Goal: Information Seeking & Learning: Learn about a topic

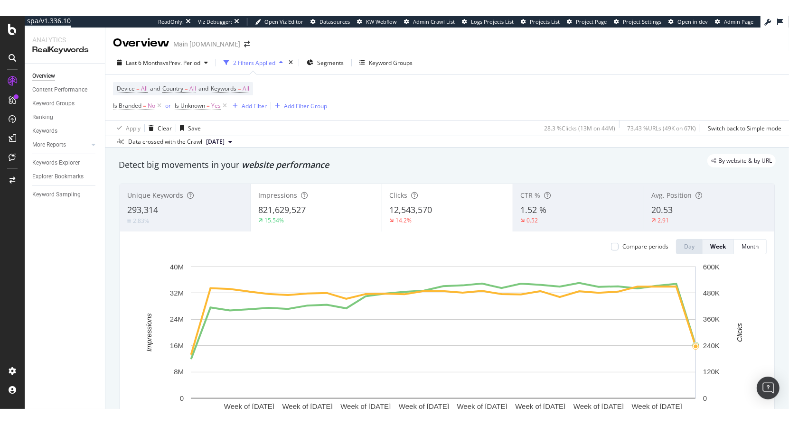
scroll to position [92, 0]
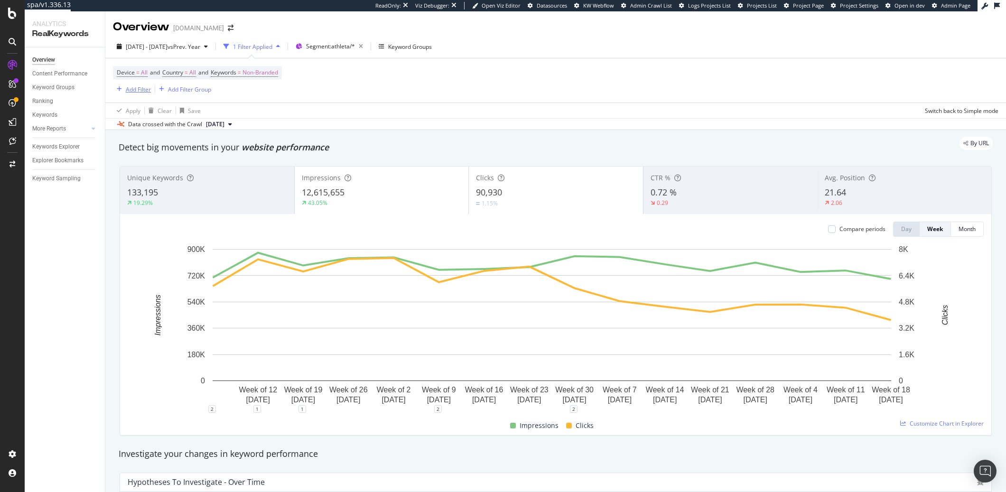
click at [133, 91] on div "Add Filter" at bounding box center [138, 89] width 25 height 8
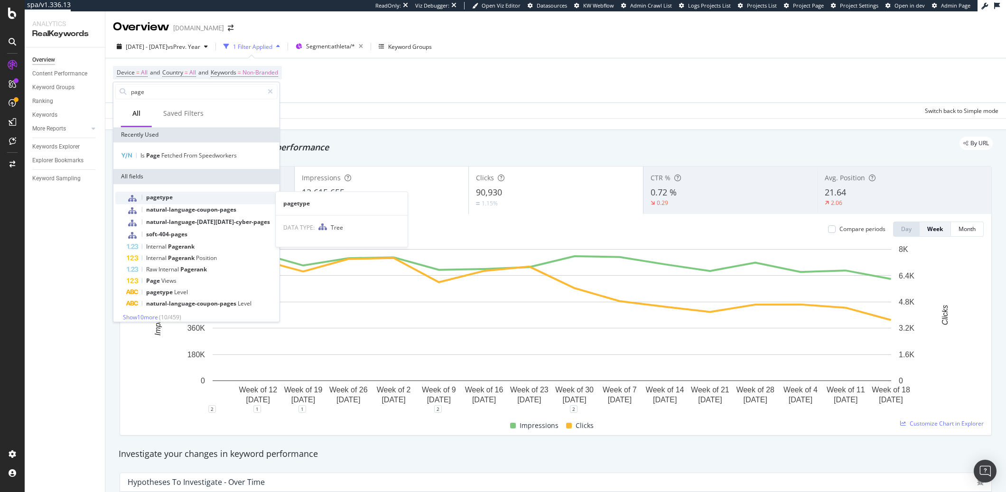
type input "page"
click at [163, 194] on span "pagetype" at bounding box center [159, 197] width 27 height 8
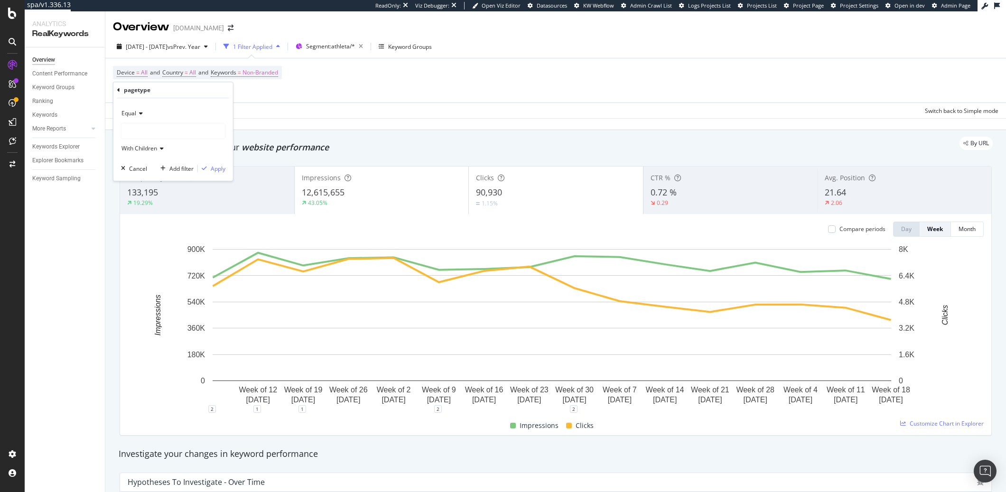
click at [140, 133] on div at bounding box center [172, 130] width 103 height 15
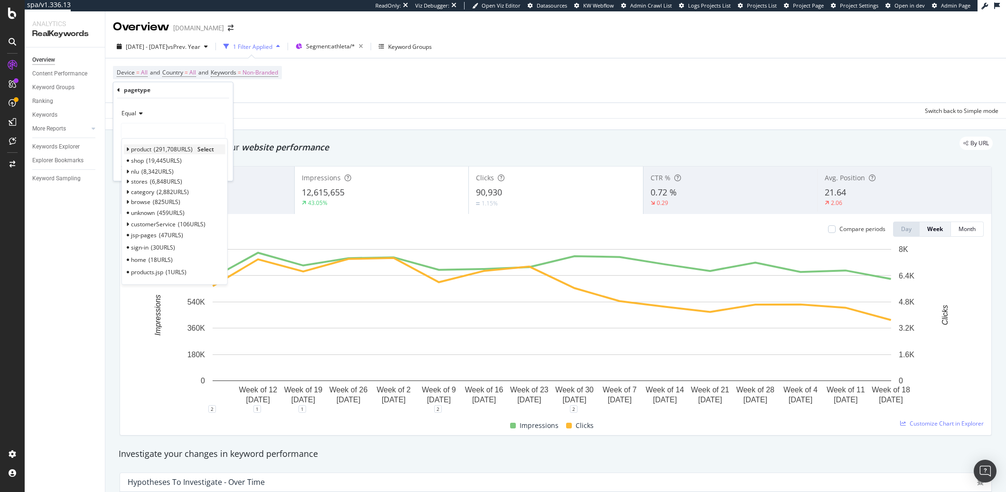
click at [139, 151] on span "product" at bounding box center [141, 149] width 20 height 8
click at [129, 151] on icon at bounding box center [127, 150] width 3 height 6
click at [214, 150] on span "Select" at bounding box center [205, 149] width 17 height 8
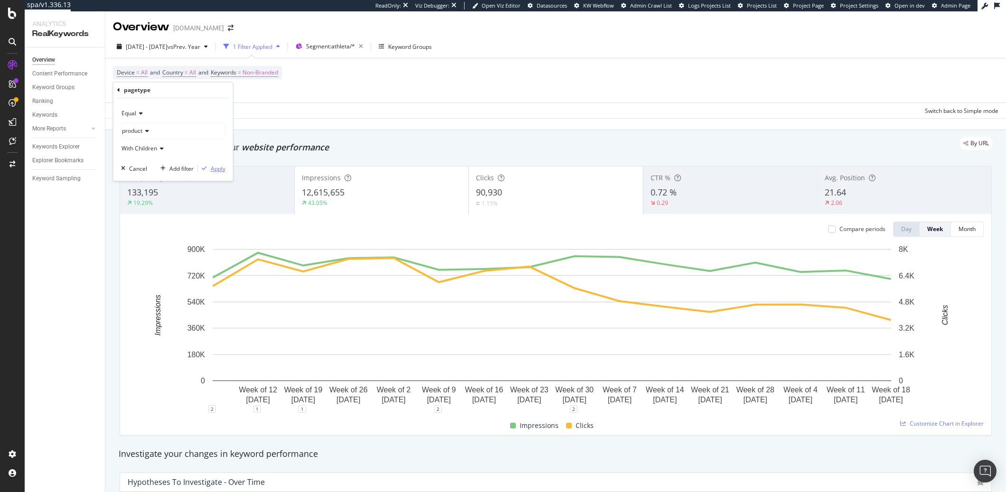
click at [219, 172] on div "Apply" at bounding box center [218, 169] width 15 height 8
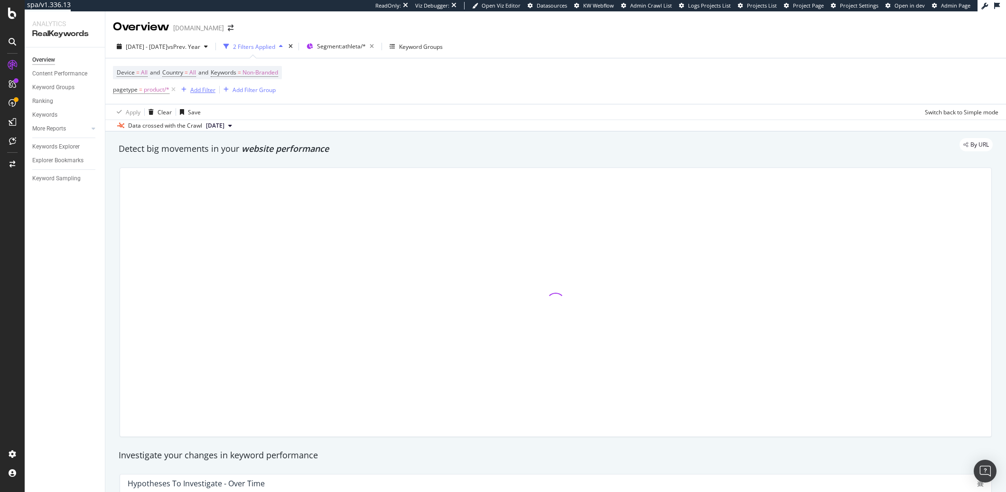
click at [203, 93] on div "Add Filter" at bounding box center [202, 90] width 25 height 8
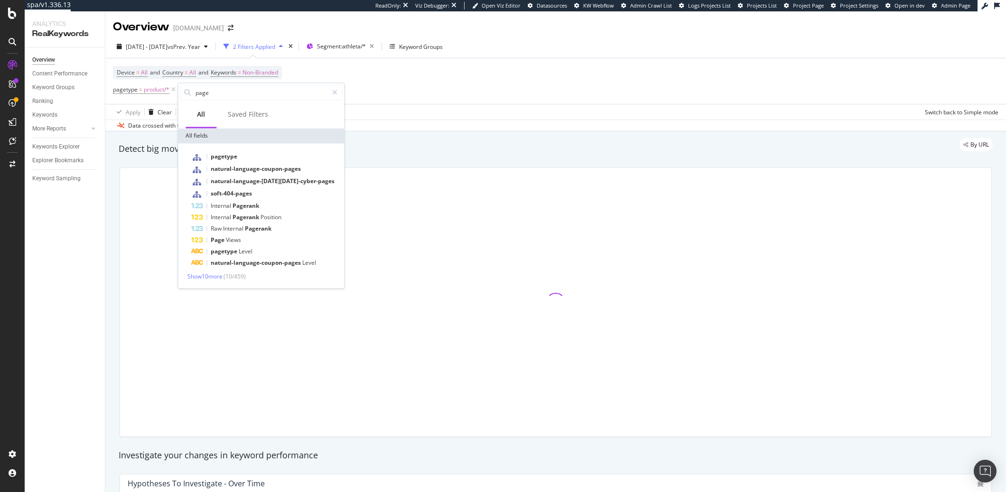
click at [203, 93] on input "page" at bounding box center [261, 92] width 133 height 14
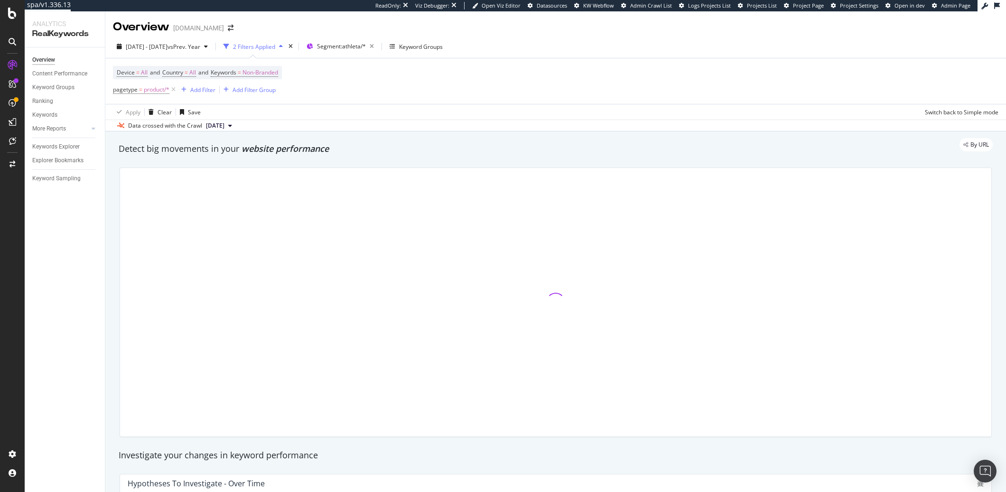
click at [402, 96] on div "Device = All and Country = All and Keywords = Non-Branded pagetype = product/* …" at bounding box center [556, 81] width 886 height 46
click at [197, 95] on div "Add Filter" at bounding box center [196, 89] width 38 height 10
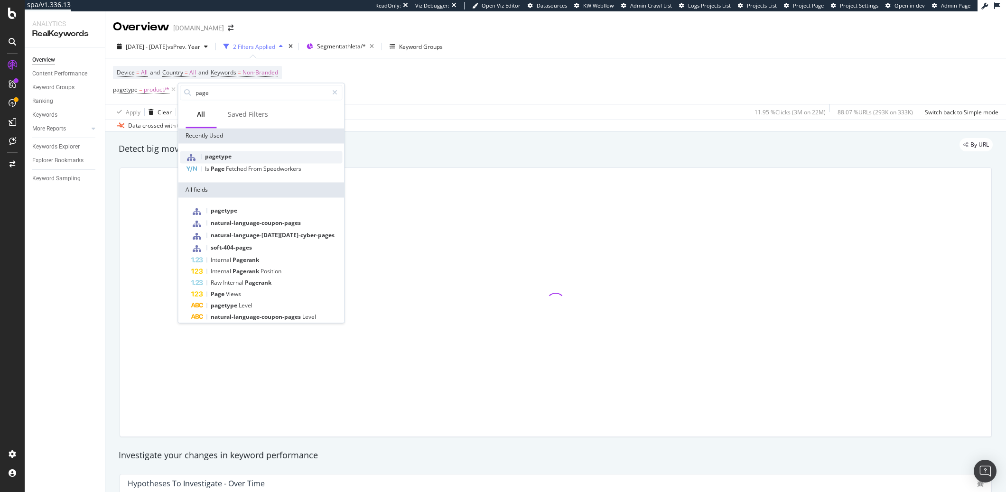
click at [212, 153] on span "pagetype" at bounding box center [218, 156] width 27 height 8
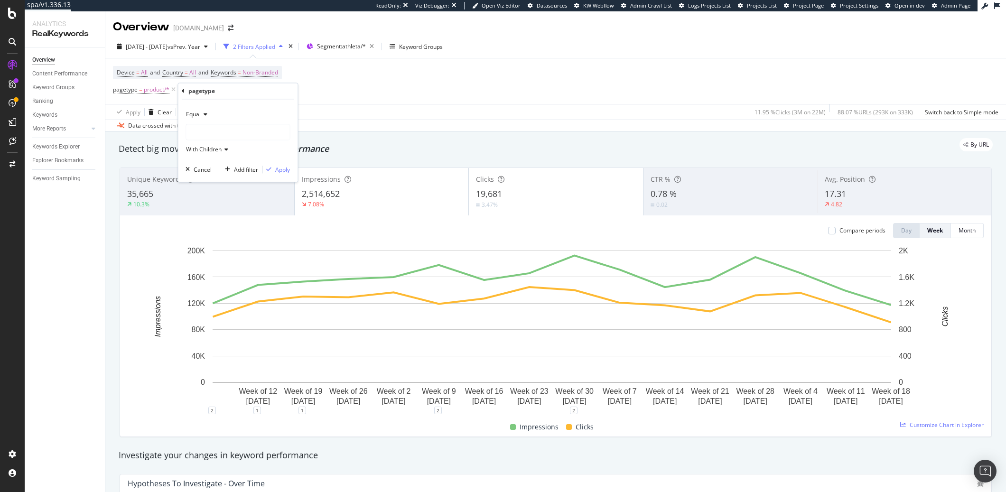
click at [201, 130] on div at bounding box center [237, 132] width 103 height 15
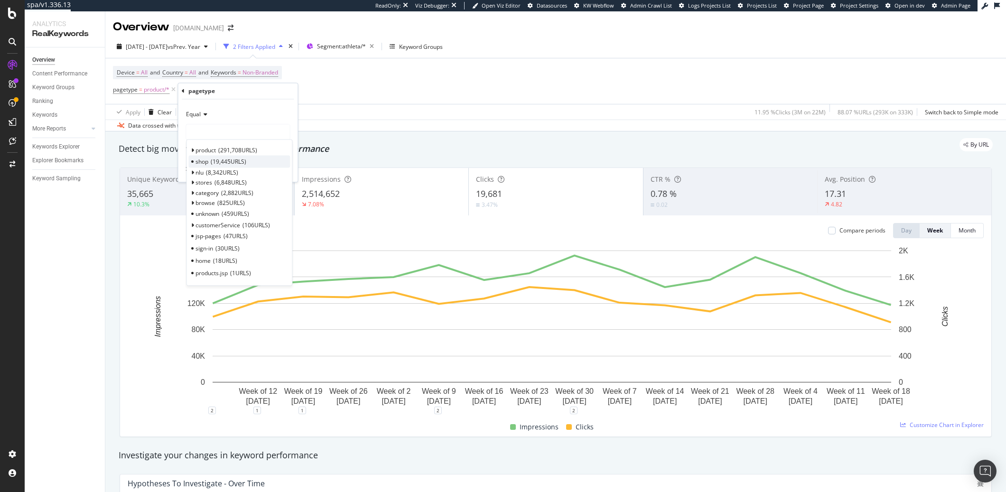
click at [213, 162] on span "19,445 URLS" at bounding box center [229, 162] width 36 height 8
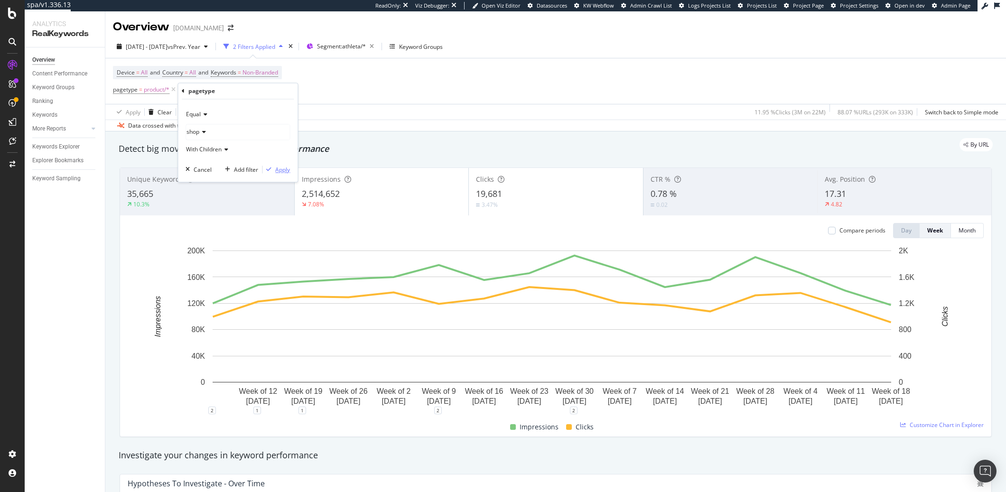
click at [277, 165] on button "Apply" at bounding box center [276, 169] width 28 height 9
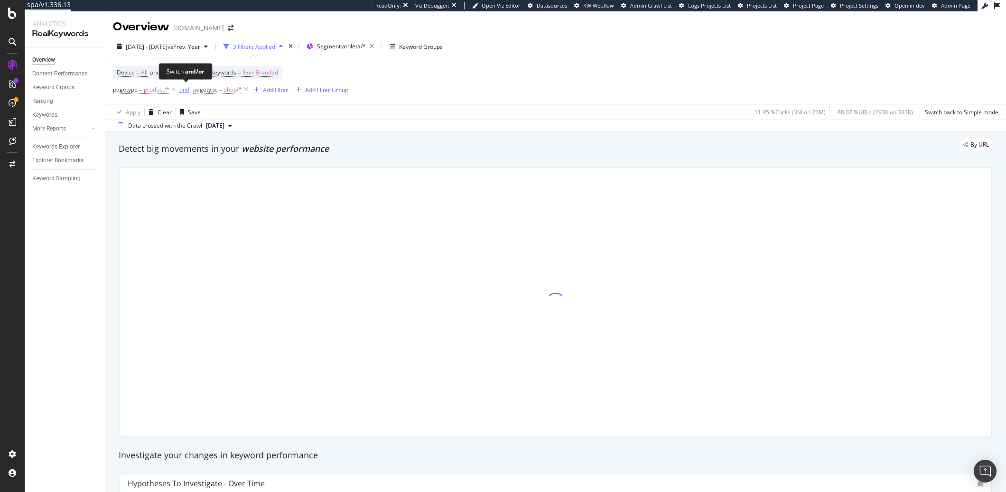
click at [187, 93] on div "and" at bounding box center [184, 89] width 10 height 8
click at [267, 92] on div "Add Filter" at bounding box center [271, 90] width 25 height 8
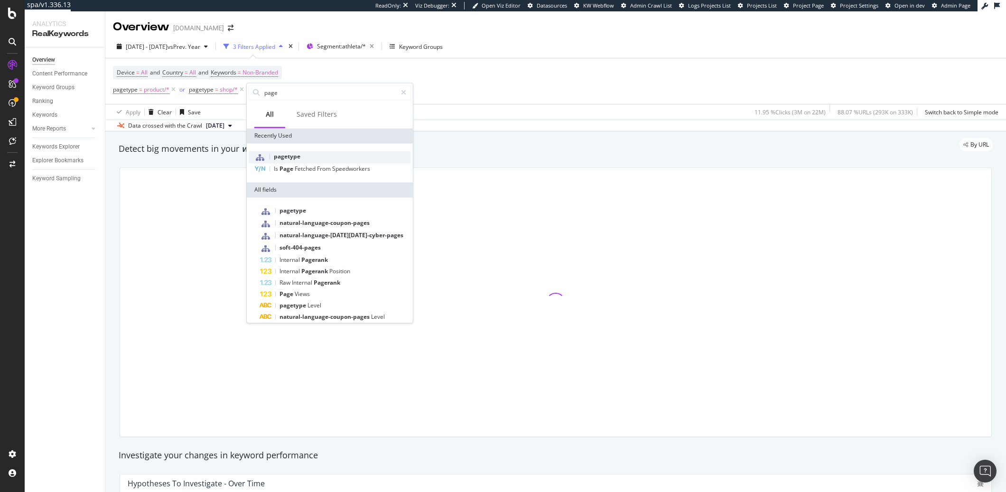
click at [283, 158] on span "pagetype" at bounding box center [287, 156] width 27 height 8
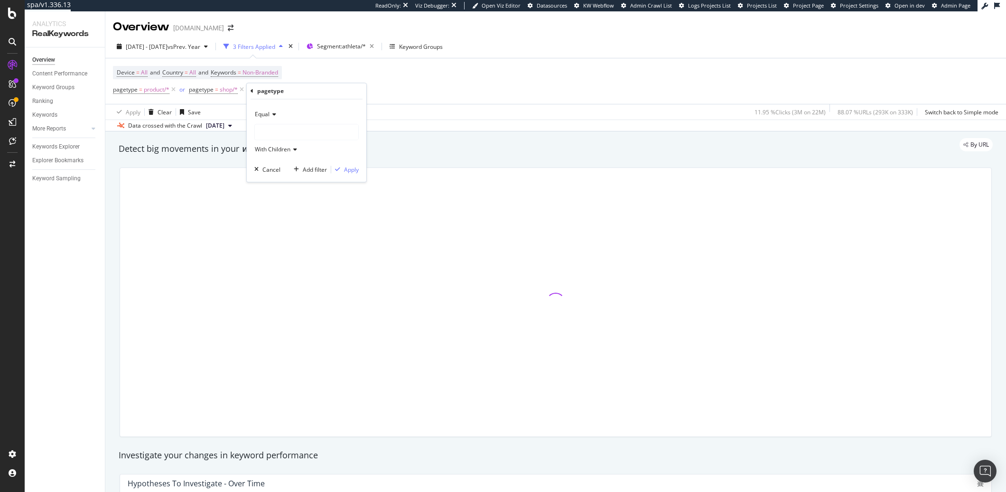
click at [291, 135] on div at bounding box center [306, 132] width 103 height 15
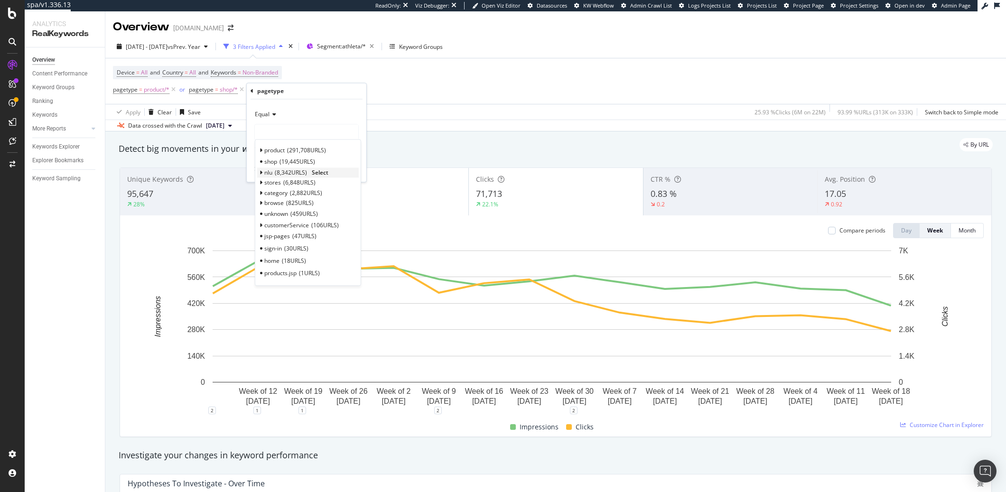
click at [294, 169] on span "8,342 URLS" at bounding box center [291, 173] width 32 height 8
click at [328, 173] on span "Select" at bounding box center [320, 173] width 17 height 8
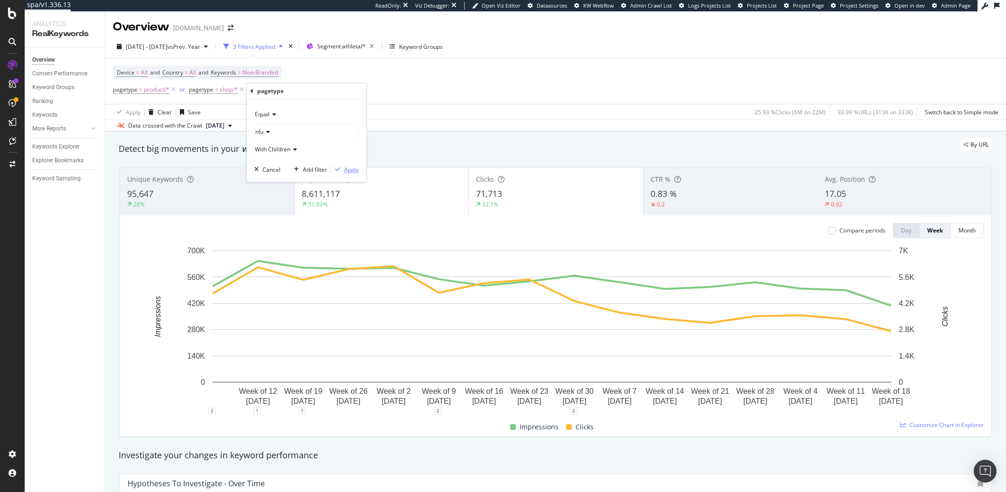
click at [345, 172] on div "Apply" at bounding box center [351, 170] width 15 height 8
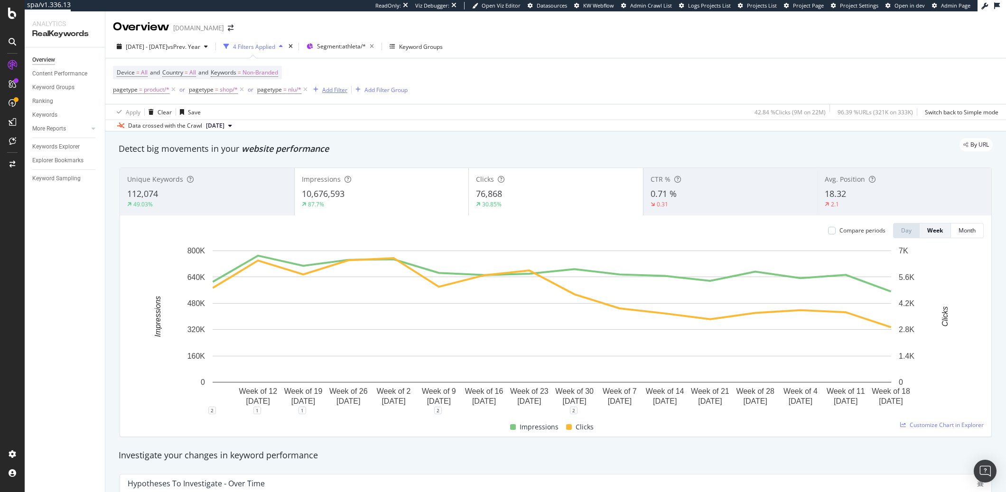
click at [335, 95] on div "Add Filter" at bounding box center [328, 89] width 38 height 10
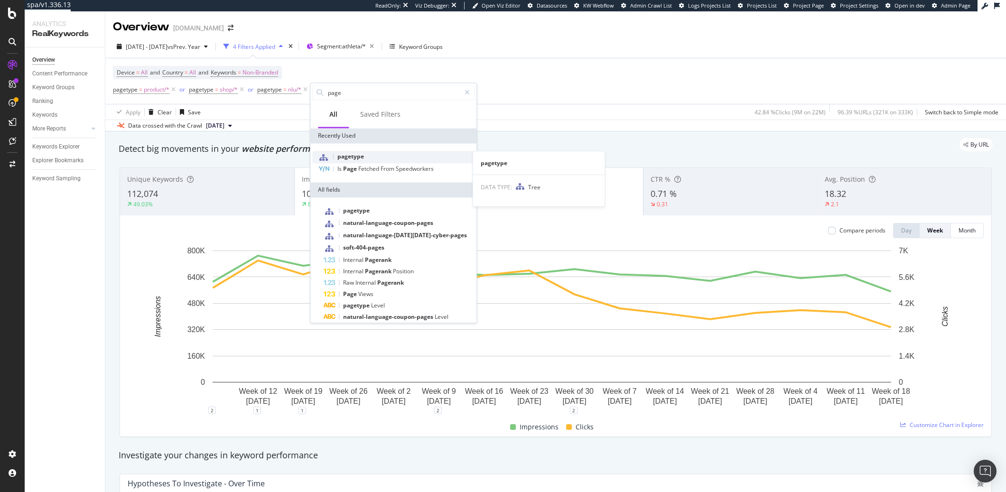
click at [354, 157] on span "pagetype" at bounding box center [350, 156] width 27 height 8
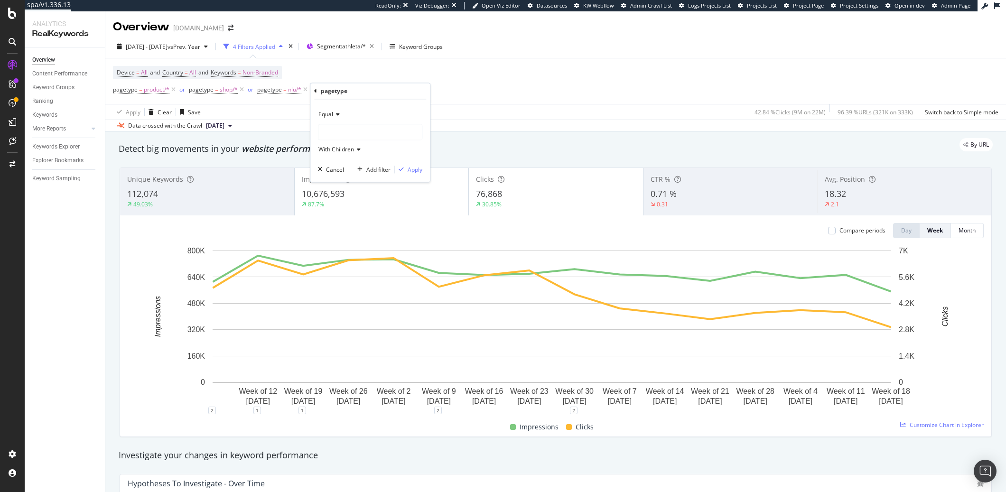
click at [345, 132] on div at bounding box center [369, 132] width 103 height 15
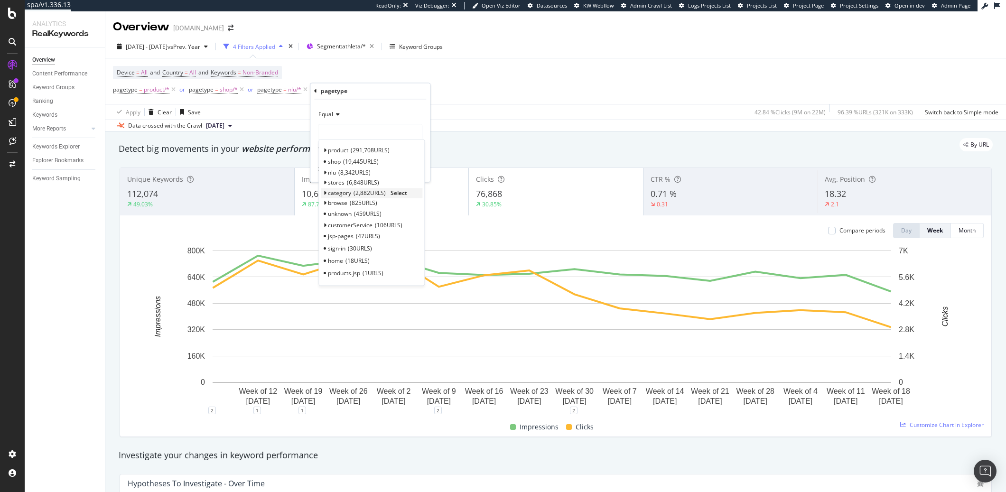
click at [403, 195] on span "Select" at bounding box center [399, 193] width 17 height 8
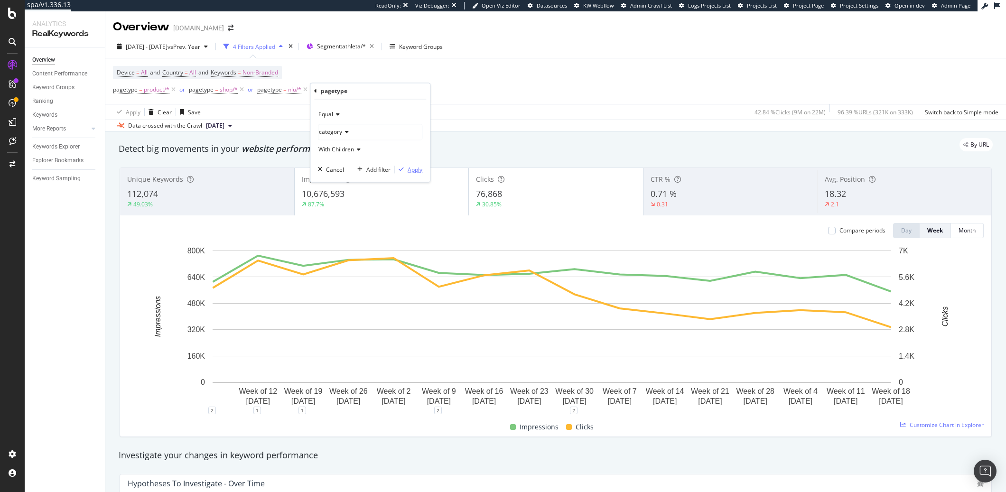
click at [413, 168] on div "Apply" at bounding box center [415, 170] width 15 height 8
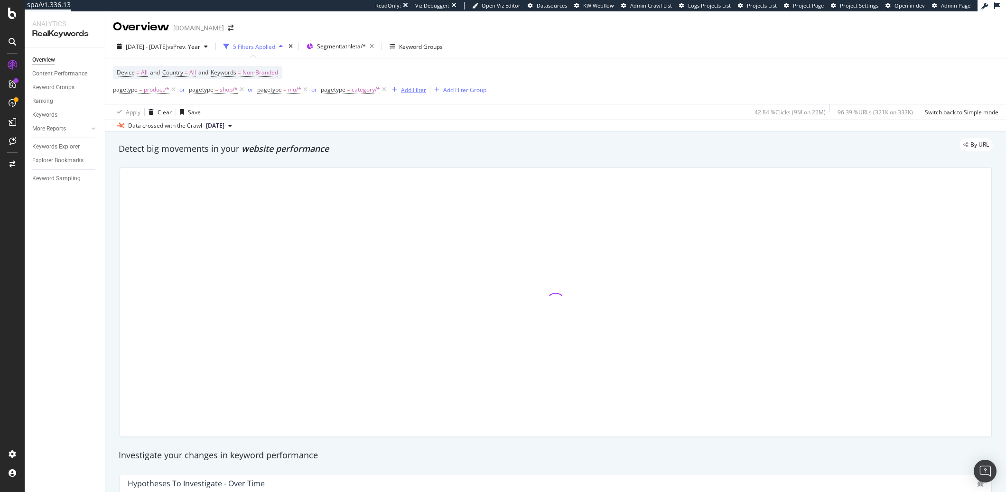
click at [418, 90] on div "Add Filter" at bounding box center [413, 90] width 25 height 8
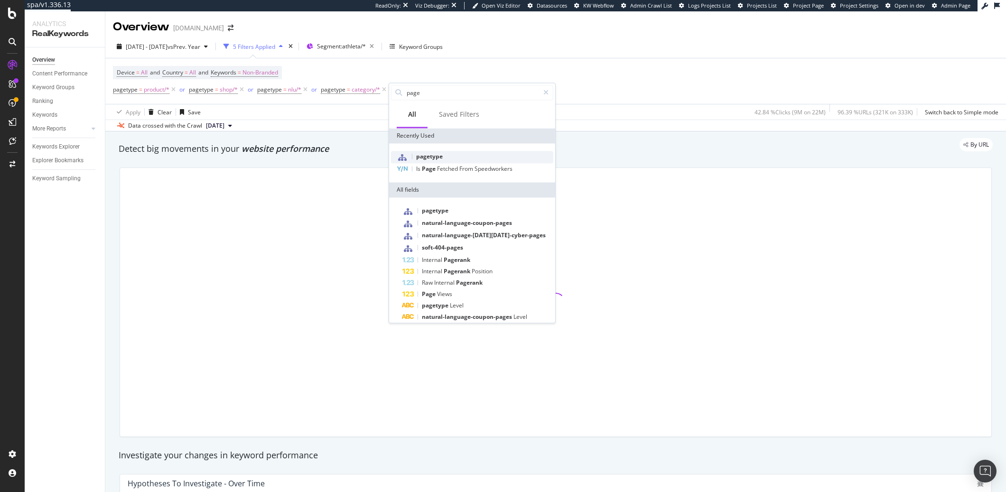
click at [430, 159] on span "pagetype" at bounding box center [429, 156] width 27 height 8
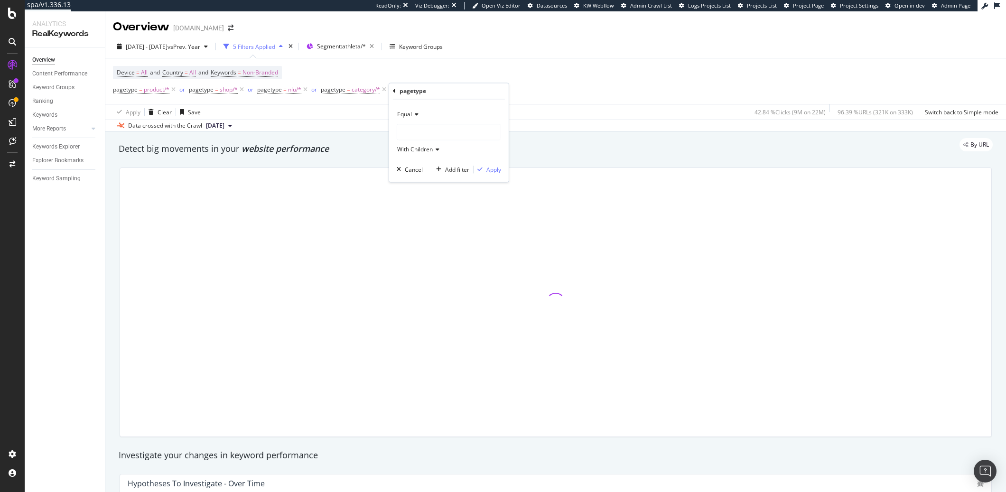
click at [410, 139] on div at bounding box center [448, 132] width 103 height 15
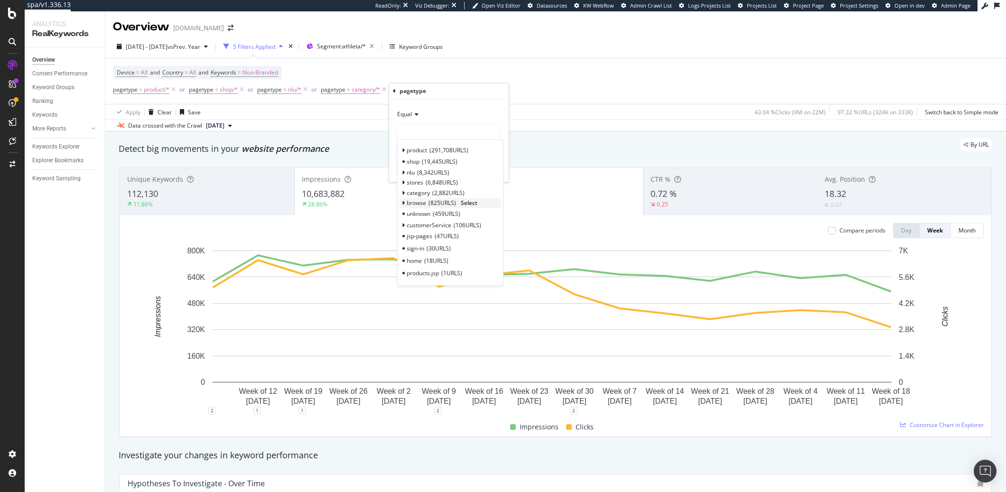
click at [472, 202] on span "Select" at bounding box center [469, 203] width 17 height 8
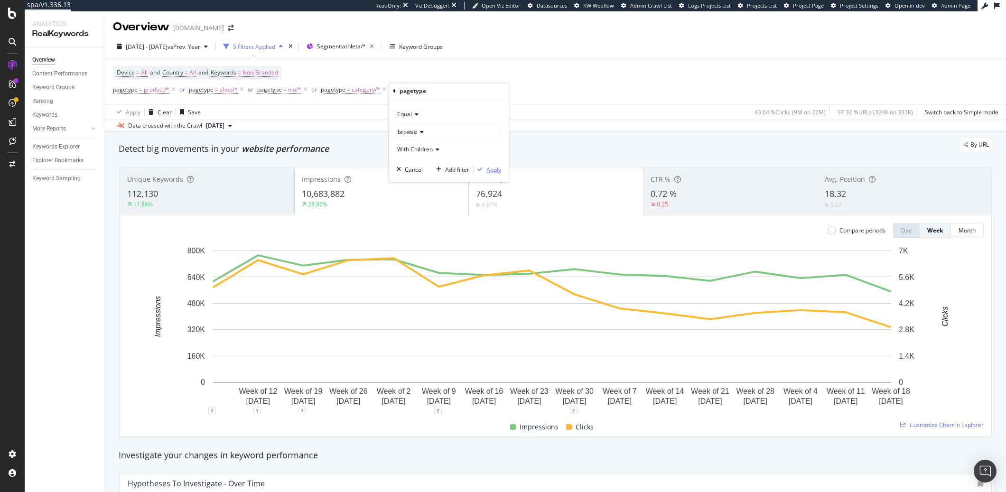
click at [499, 168] on div "Apply" at bounding box center [493, 170] width 15 height 8
click at [458, 91] on icon at bounding box center [459, 89] width 8 height 9
click at [383, 90] on icon at bounding box center [384, 89] width 8 height 9
click at [68, 147] on div "Keywords Explorer" at bounding box center [55, 147] width 47 height 10
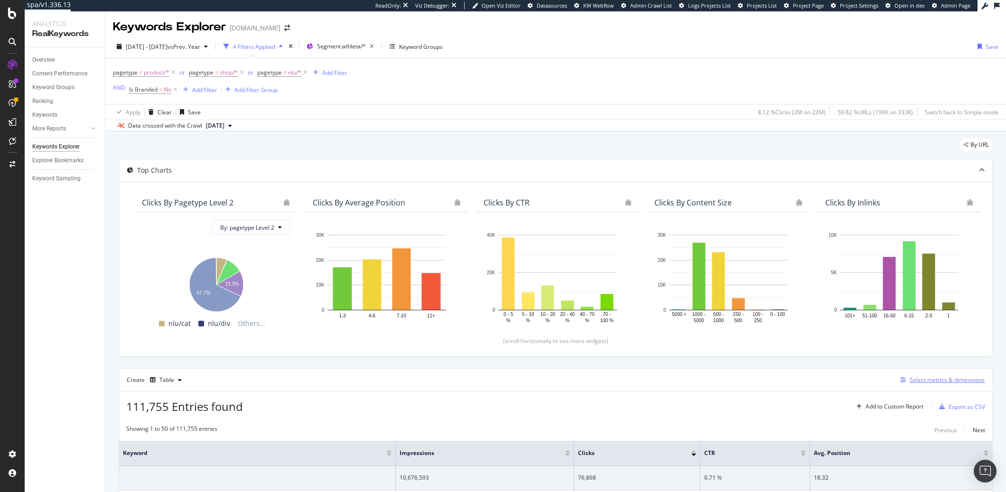
click at [896, 385] on div "Select metrics & dimensions" at bounding box center [940, 380] width 88 height 10
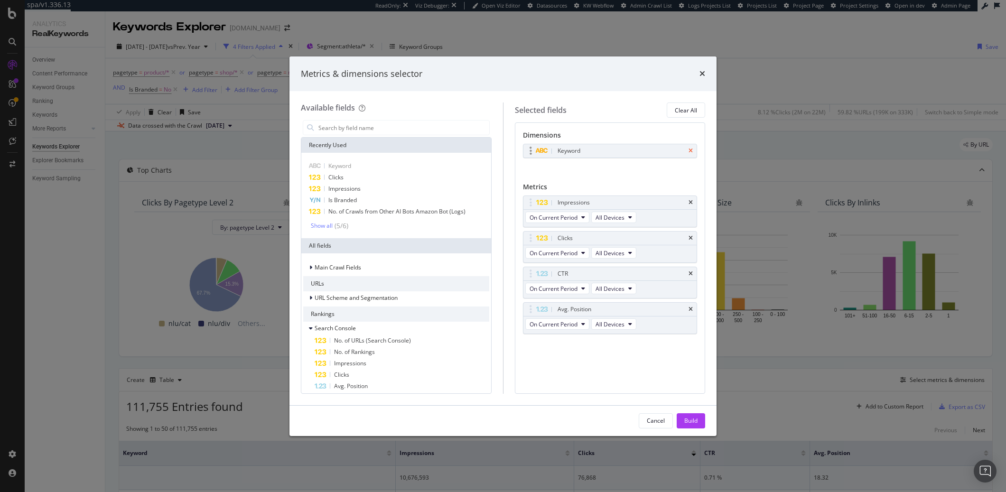
click at [691, 151] on icon "times" at bounding box center [691, 151] width 4 height 6
click at [690, 199] on icon "times" at bounding box center [691, 200] width 4 height 6
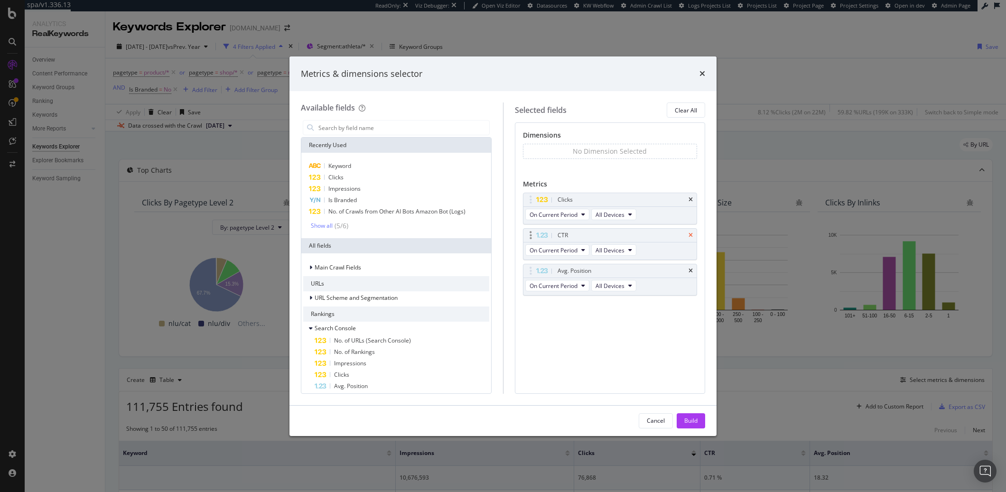
click at [691, 238] on icon "times" at bounding box center [691, 236] width 4 height 6
click at [689, 238] on icon "times" at bounding box center [691, 236] width 4 height 6
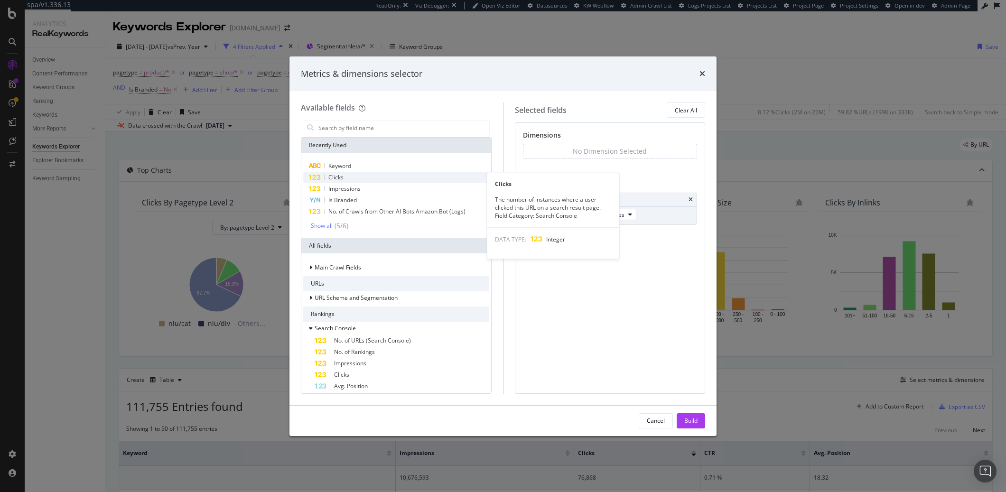
click at [339, 180] on span "Clicks" at bounding box center [335, 177] width 15 height 8
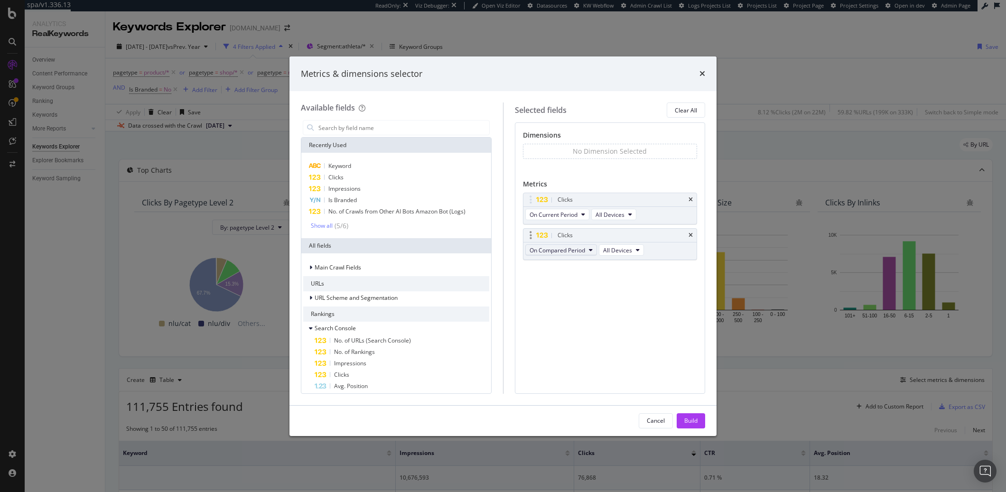
click at [581, 255] on button "On Compared Period" at bounding box center [561, 249] width 72 height 11
click at [591, 321] on span "Diff. between Periods - Value" at bounding box center [579, 320] width 92 height 9
click at [691, 413] on div "Cancel Build" at bounding box center [672, 420] width 66 height 15
click at [691, 414] on div "Build" at bounding box center [690, 421] width 13 height 14
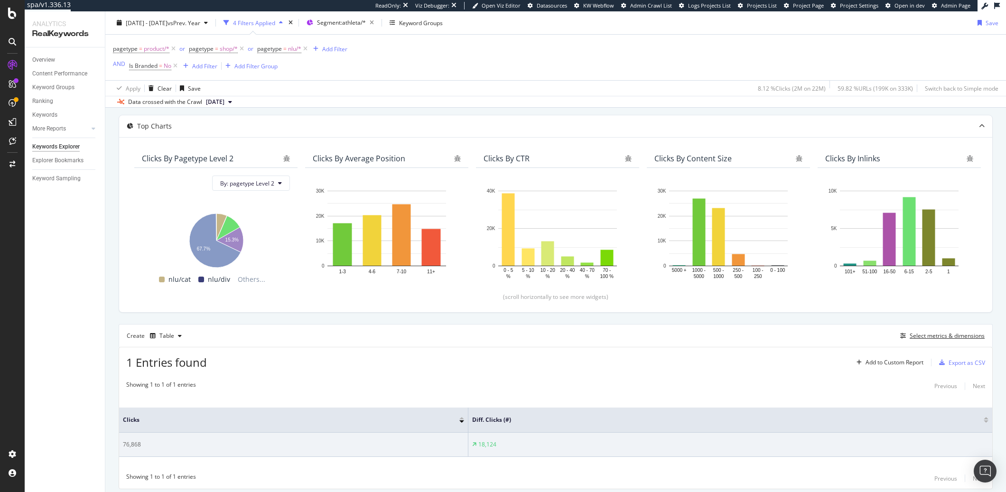
scroll to position [56, 0]
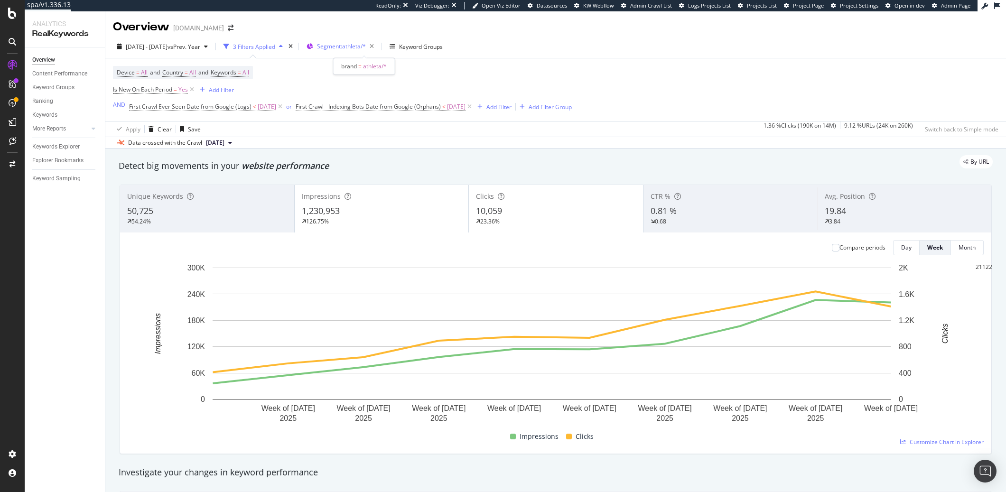
click at [366, 48] on span "Segment: athleta/*" at bounding box center [341, 46] width 49 height 8
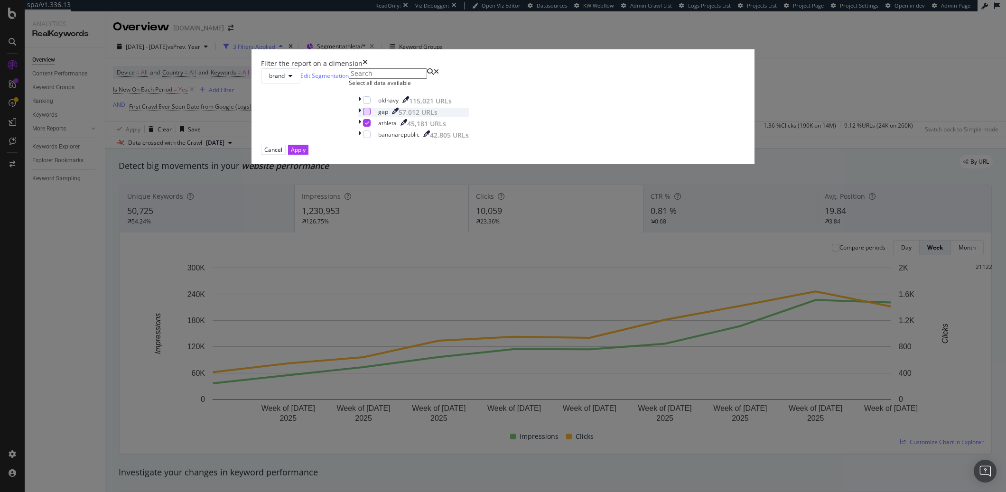
click at [371, 115] on div "modal" at bounding box center [367, 112] width 8 height 8
click at [369, 125] on icon "modal" at bounding box center [367, 123] width 4 height 5
click at [306, 154] on div "Apply" at bounding box center [298, 150] width 15 height 8
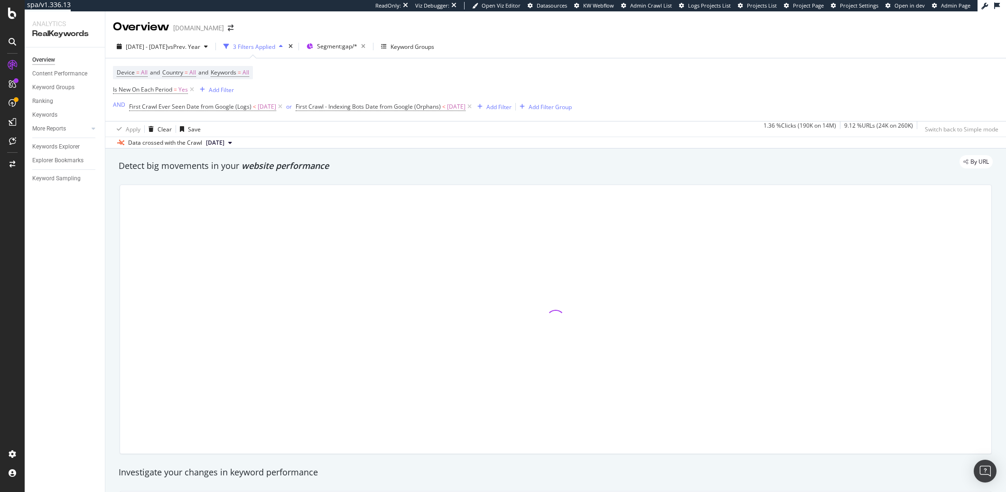
click at [722, 99] on div "Device = All and Country = All and Keywords = All Is New On Each Period = Yes A…" at bounding box center [556, 89] width 886 height 63
click at [168, 48] on span "[DATE] - [DATE]" at bounding box center [147, 47] width 42 height 8
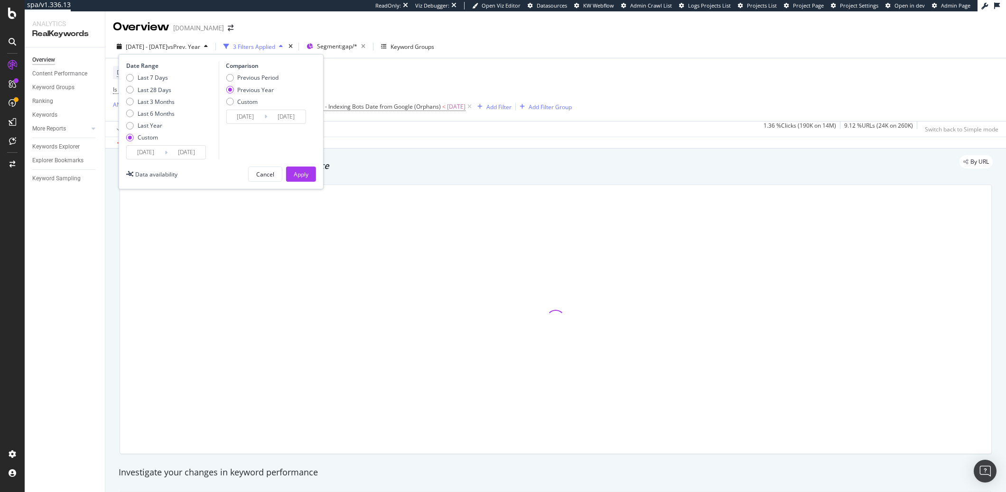
click at [189, 152] on input "[DATE]" at bounding box center [187, 152] width 38 height 13
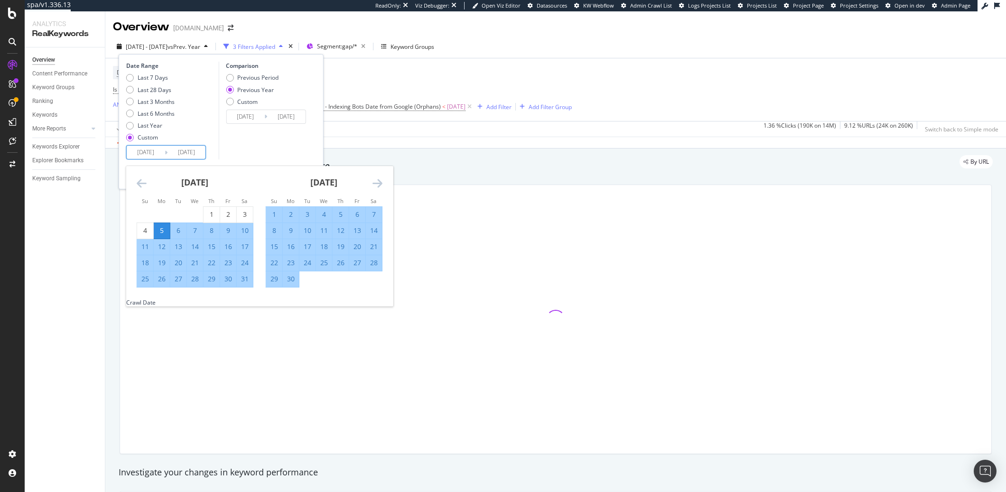
click at [375, 182] on icon "Move forward to switch to the next month." at bounding box center [378, 182] width 10 height 11
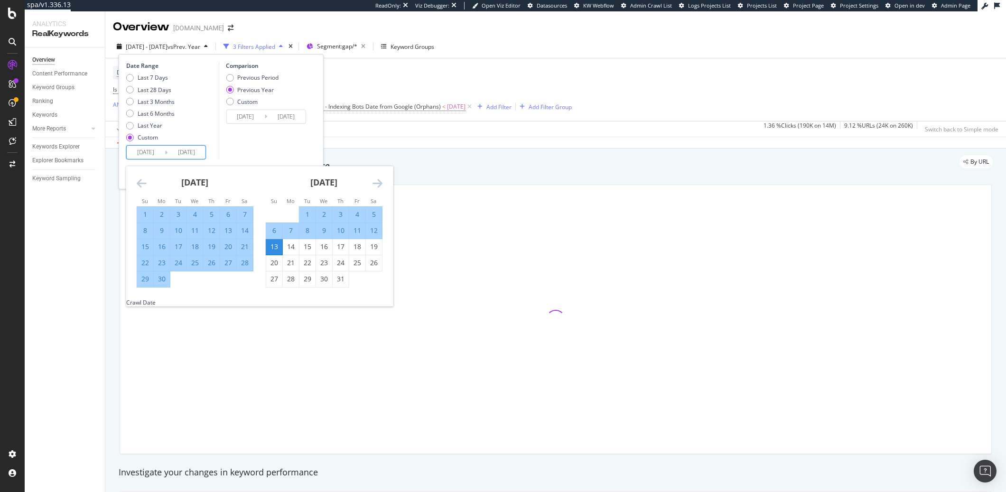
click at [375, 182] on icon "Move forward to switch to the next month." at bounding box center [378, 182] width 10 height 11
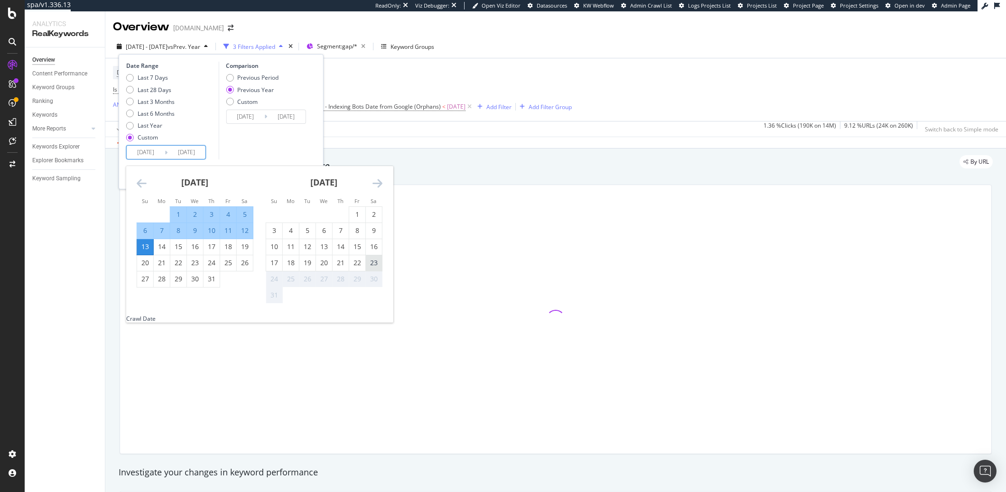
click at [372, 268] on div "23" at bounding box center [374, 262] width 16 height 9
type input "[DATE]"
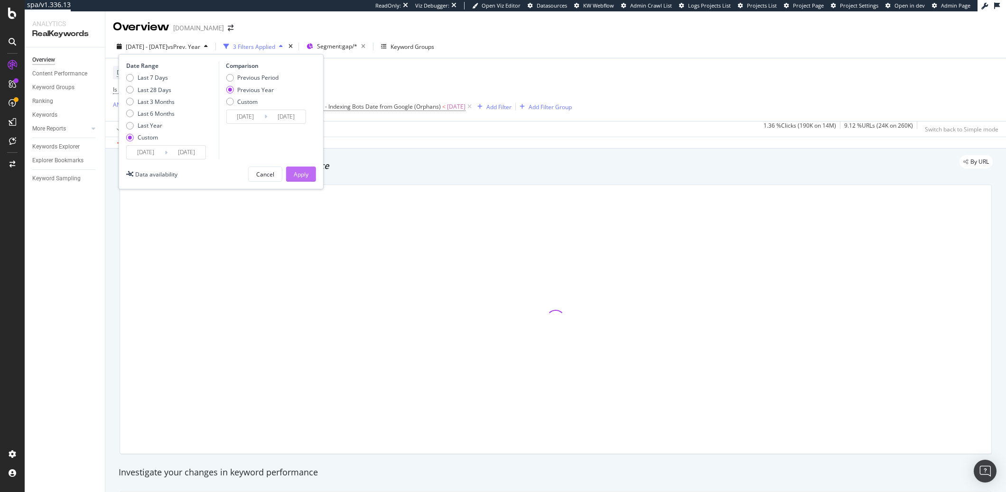
click at [307, 168] on div "Apply" at bounding box center [301, 174] width 15 height 14
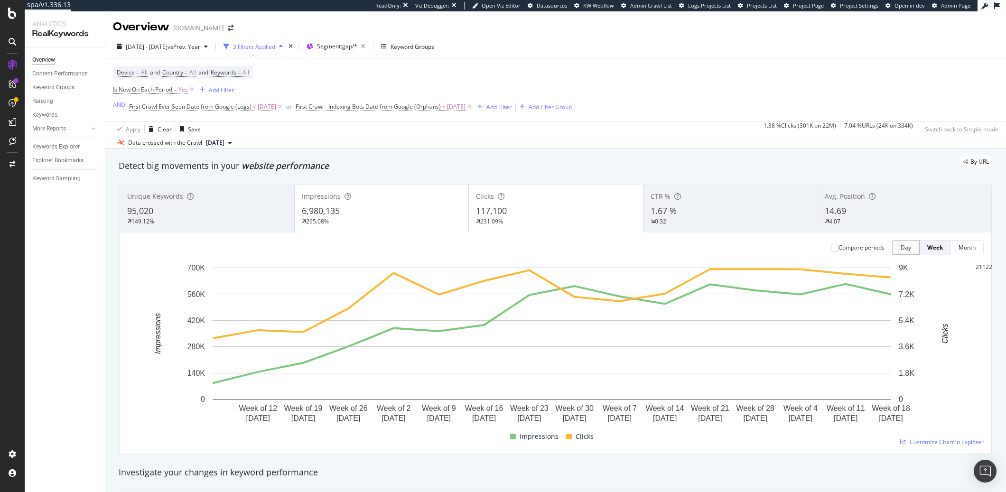
click at [746, 87] on div "Device = All and Country = All and Keywords = All Is New On Each Period = Yes A…" at bounding box center [556, 89] width 886 height 63
click at [357, 42] on span "Segment: gap/*" at bounding box center [337, 46] width 40 height 8
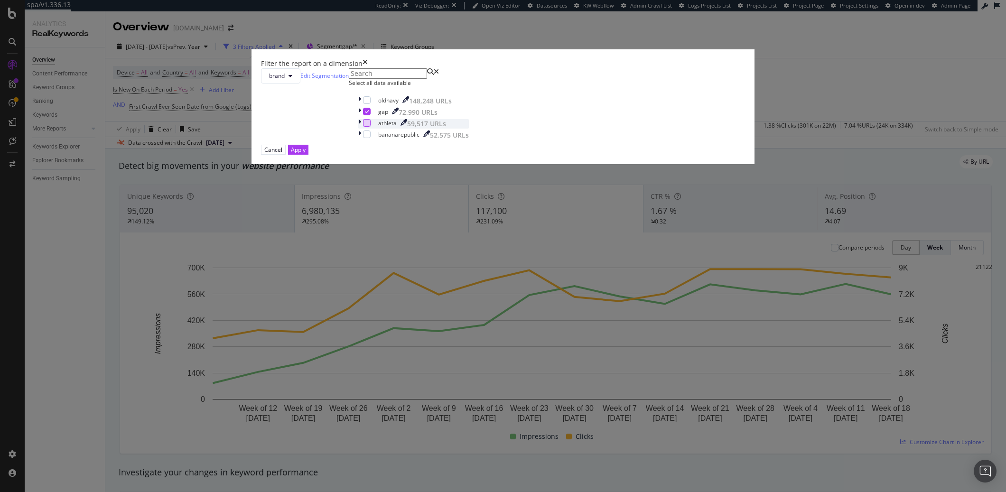
click at [371, 127] on div "modal" at bounding box center [367, 123] width 8 height 8
click at [369, 114] on icon "modal" at bounding box center [367, 111] width 4 height 5
click at [306, 154] on div "Apply" at bounding box center [298, 150] width 15 height 8
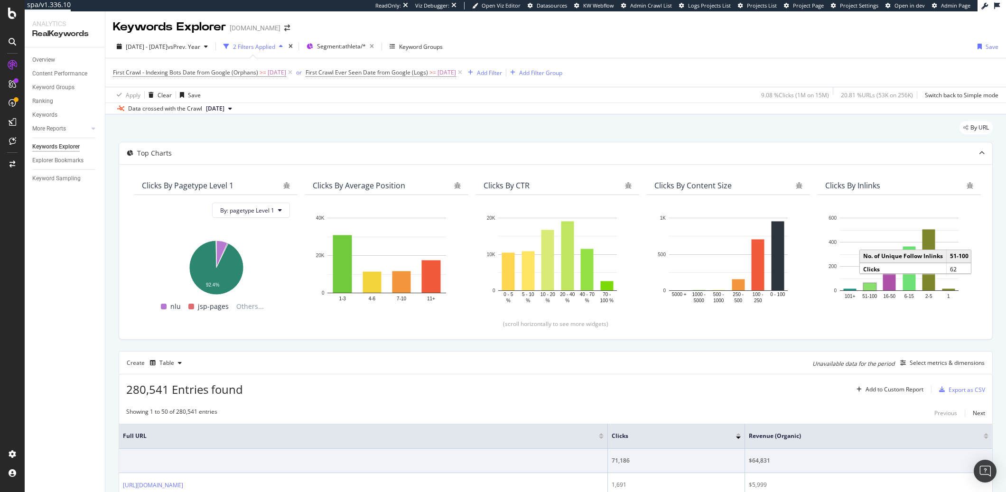
scroll to position [279, 0]
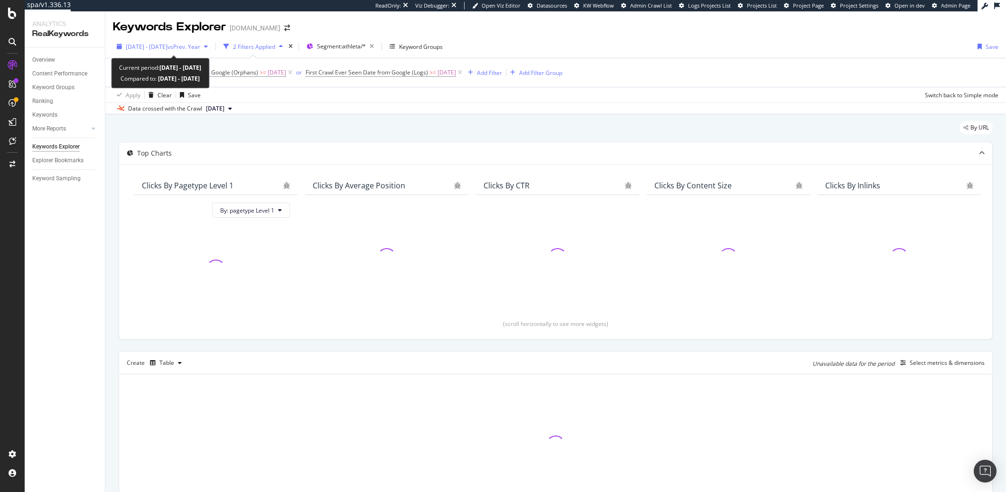
click at [146, 54] on button "[DATE] - [DATE] vs Prev. Year" at bounding box center [162, 46] width 99 height 15
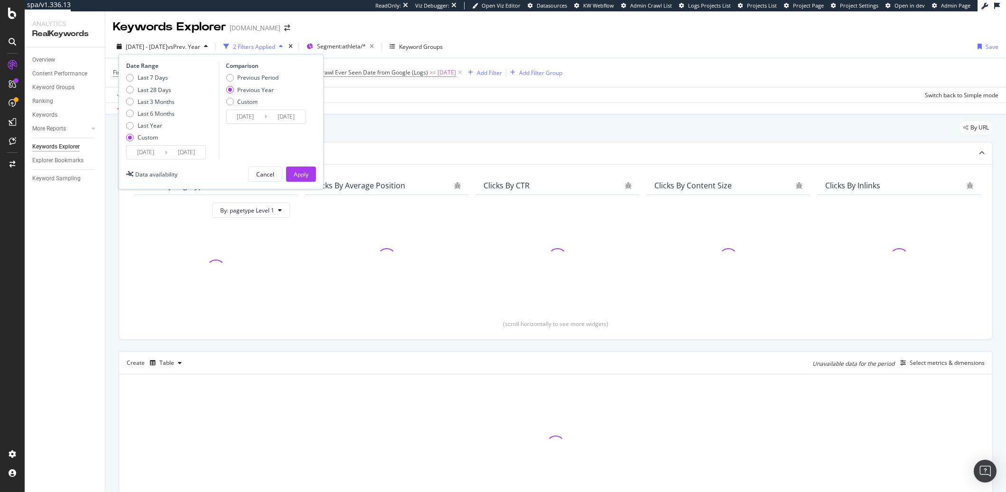
click at [190, 157] on input "[DATE]" at bounding box center [187, 152] width 38 height 13
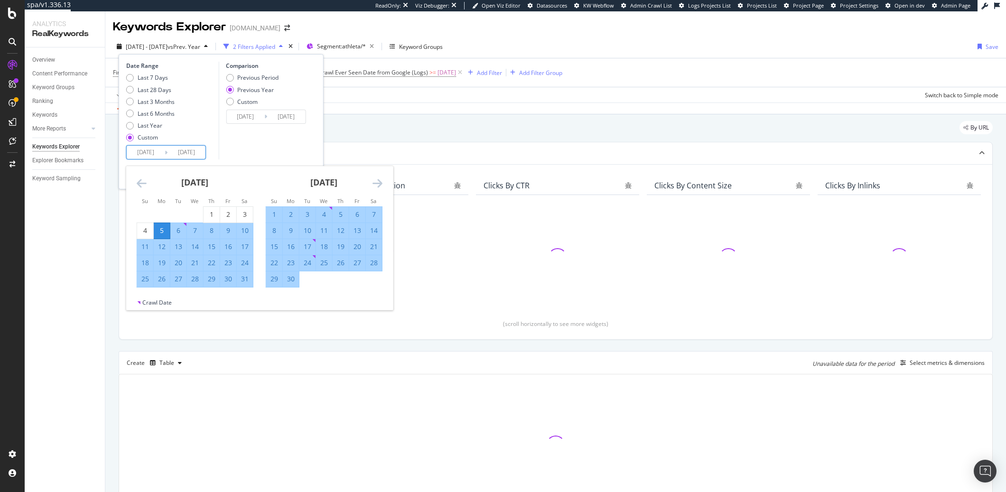
click at [383, 186] on div "[DATE] 1 2 3 4 5 6 7 8 9 10 11 12 13 14 15 16 17 18 19 20 21 22 23 24 25 26 27 …" at bounding box center [324, 226] width 129 height 121
click at [380, 185] on icon "Move forward to switch to the next month." at bounding box center [378, 182] width 10 height 11
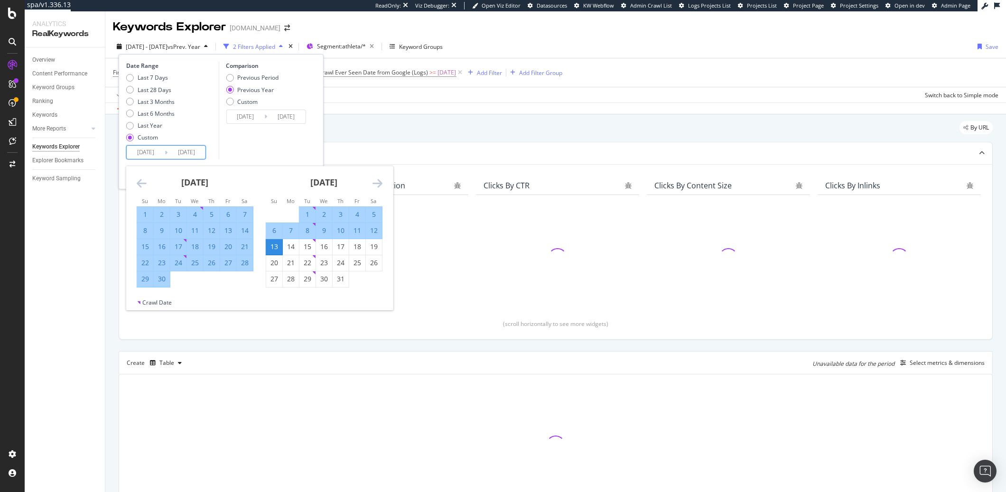
click at [380, 185] on icon "Move forward to switch to the next month." at bounding box center [378, 182] width 10 height 11
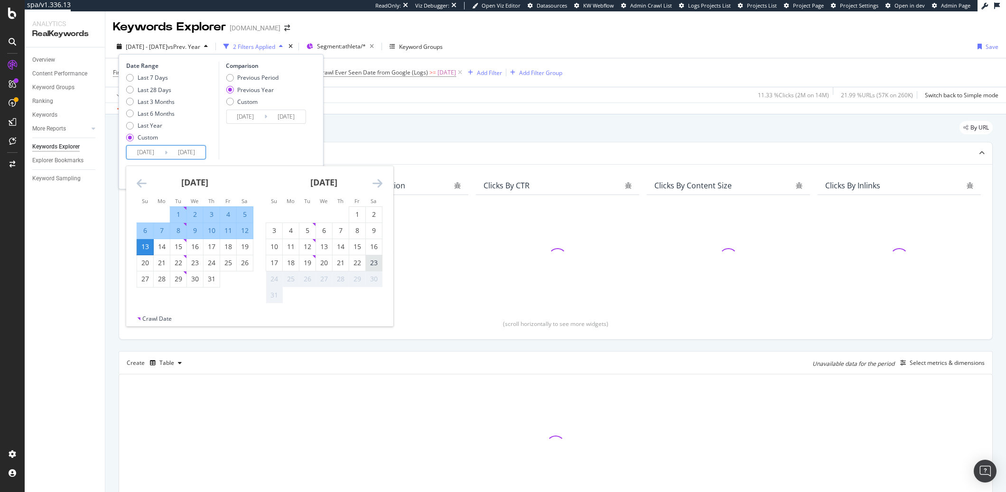
click at [381, 260] on div "23" at bounding box center [374, 262] width 16 height 9
type input "[DATE]"
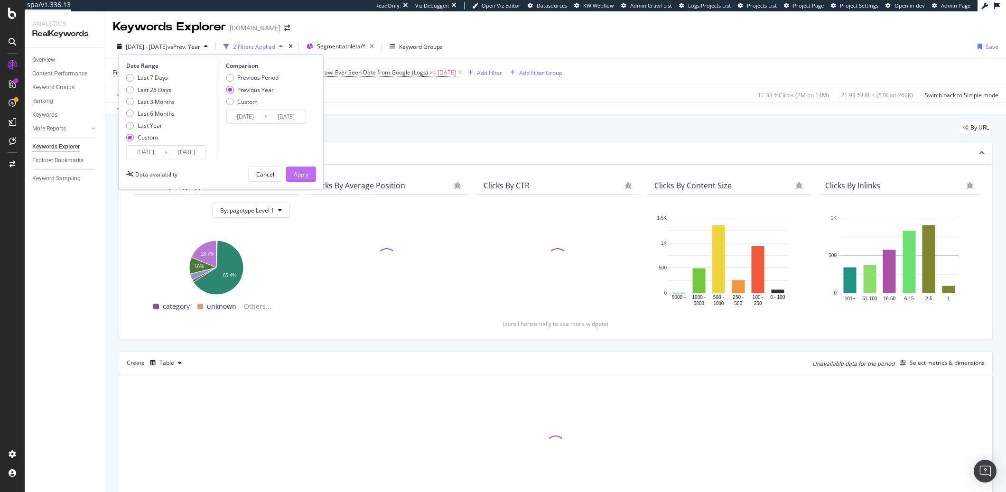
click at [295, 178] on div "Apply" at bounding box center [301, 174] width 15 height 14
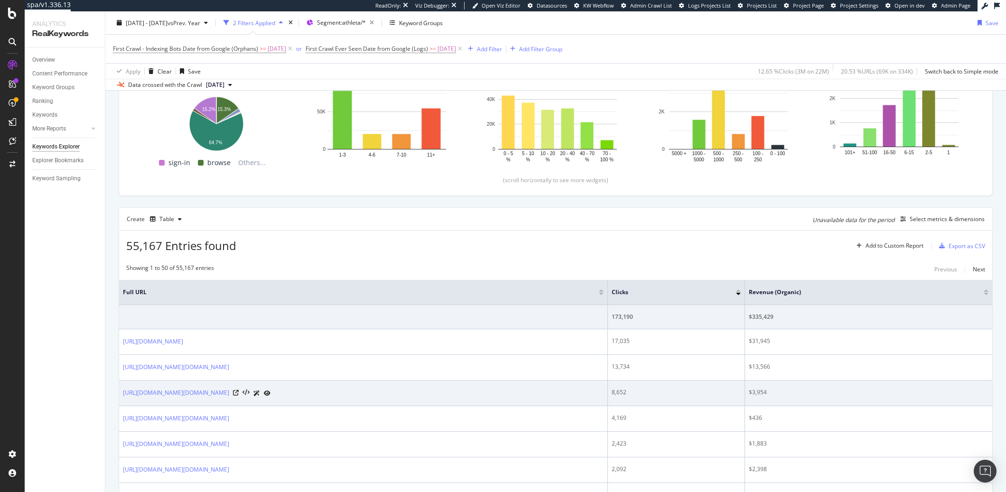
scroll to position [7, 0]
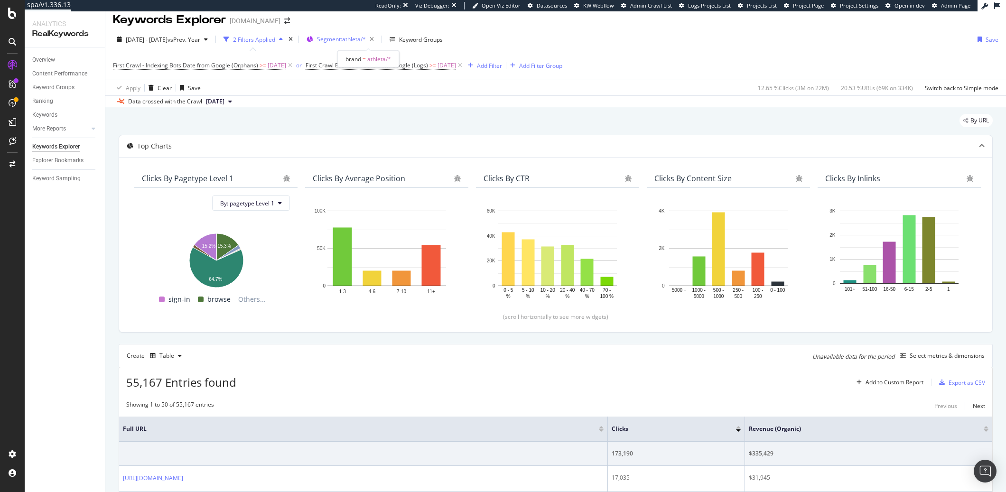
click at [368, 43] on div "Segment: athleta/*" at bounding box center [347, 39] width 61 height 13
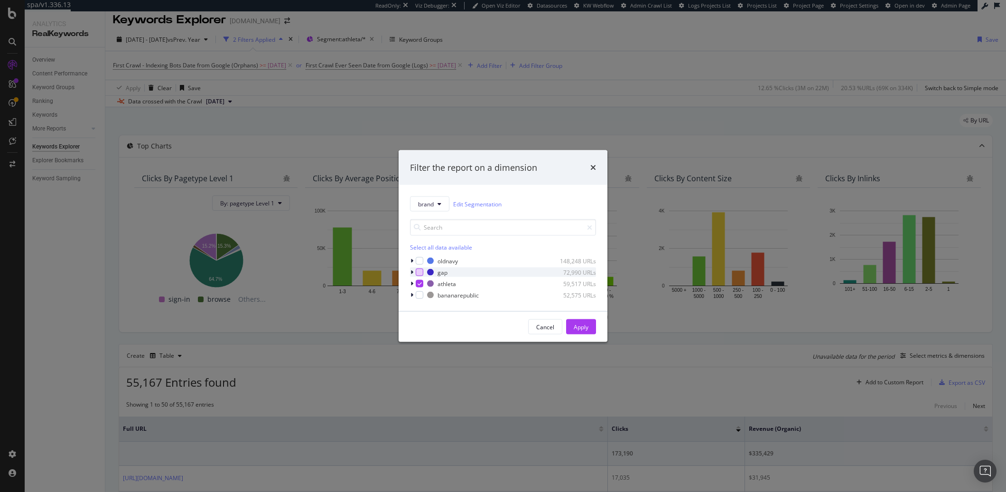
click at [420, 273] on div "modal" at bounding box center [420, 273] width 8 height 8
click at [422, 288] on div "athleta 59,517 URLs" at bounding box center [503, 283] width 186 height 9
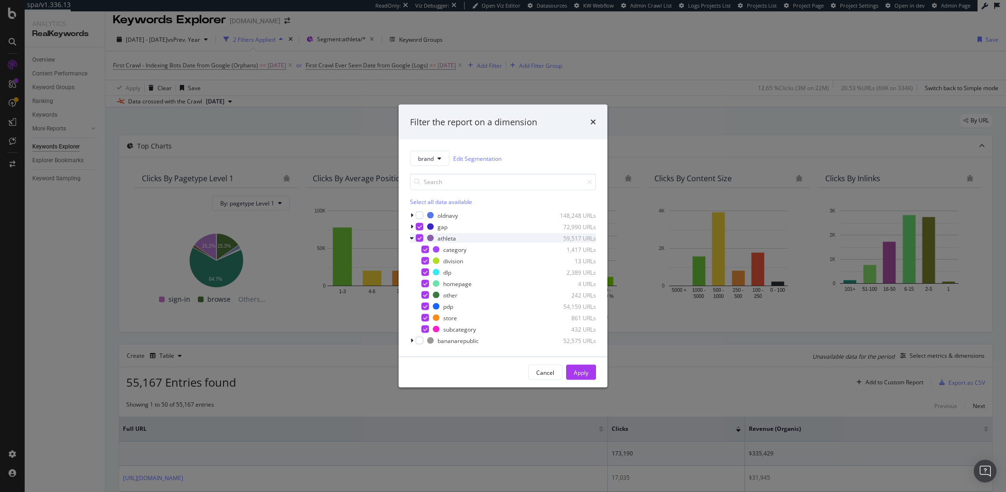
click at [419, 237] on icon "modal" at bounding box center [420, 238] width 4 height 5
click at [595, 366] on button "Apply" at bounding box center [581, 372] width 30 height 15
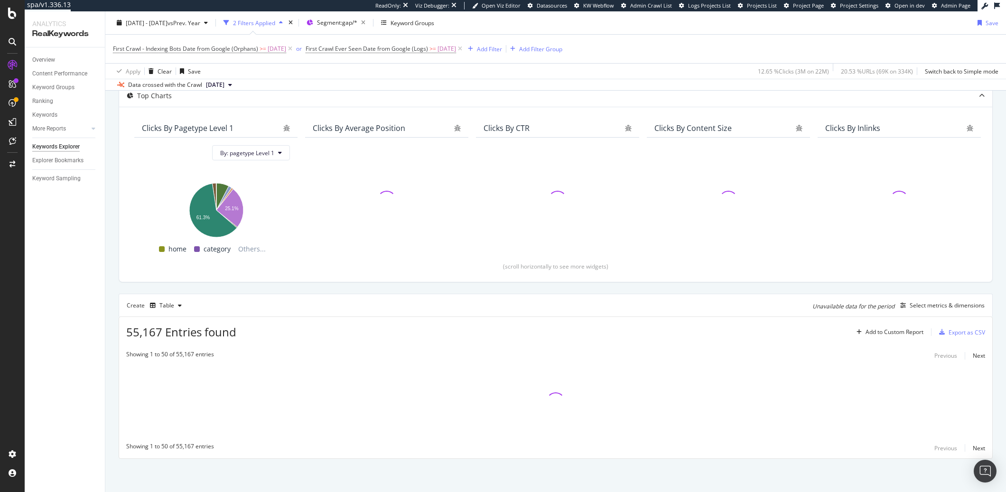
scroll to position [58, 0]
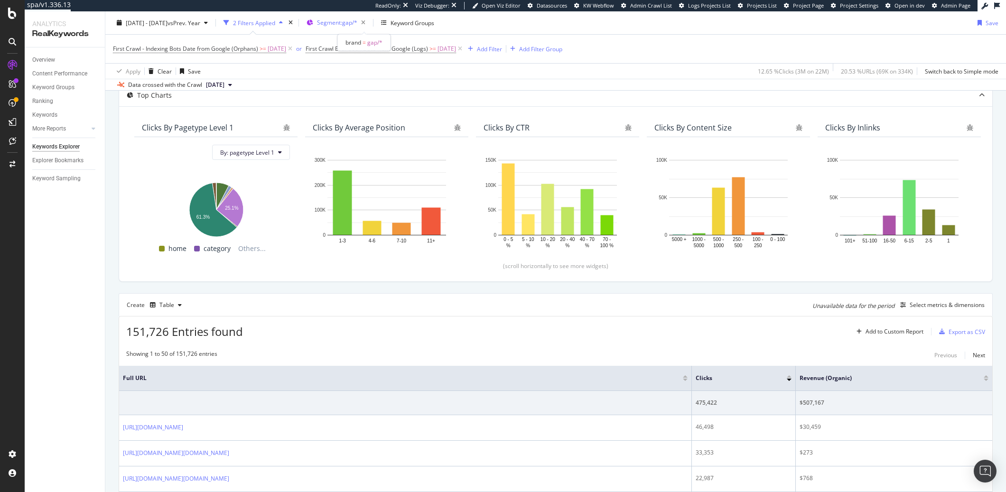
click at [360, 30] on button "Segment: gap/*" at bounding box center [336, 22] width 66 height 15
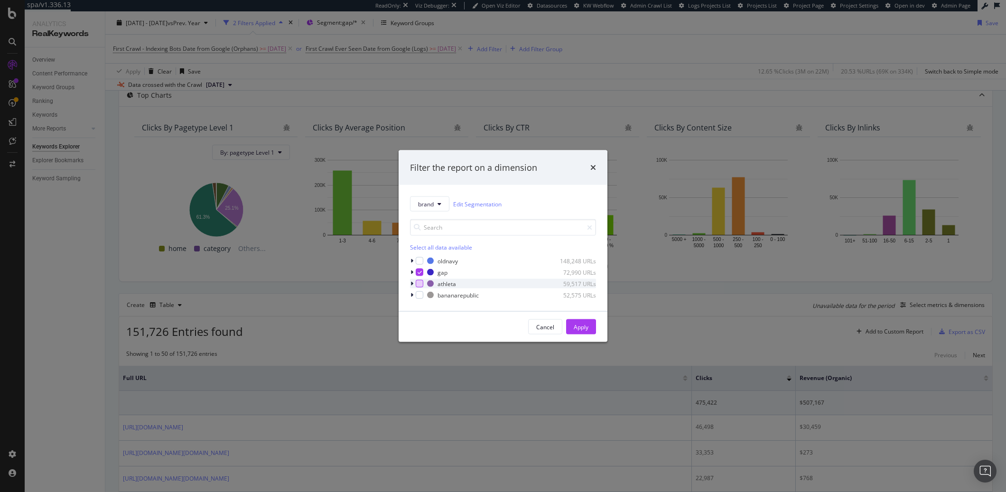
click at [420, 283] on div "modal" at bounding box center [420, 284] width 8 height 8
click at [420, 274] on icon "modal" at bounding box center [420, 272] width 4 height 5
click at [576, 323] on div "Apply" at bounding box center [581, 327] width 15 height 8
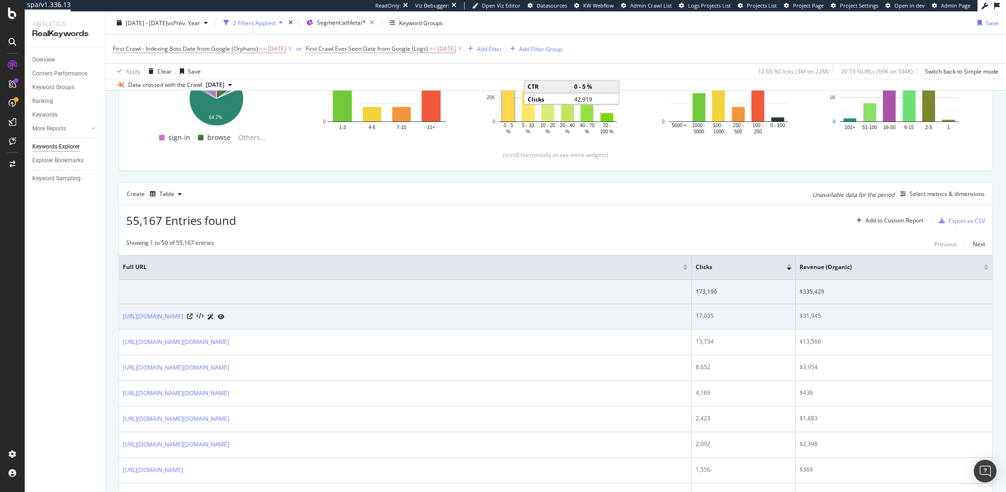
scroll to position [219, 0]
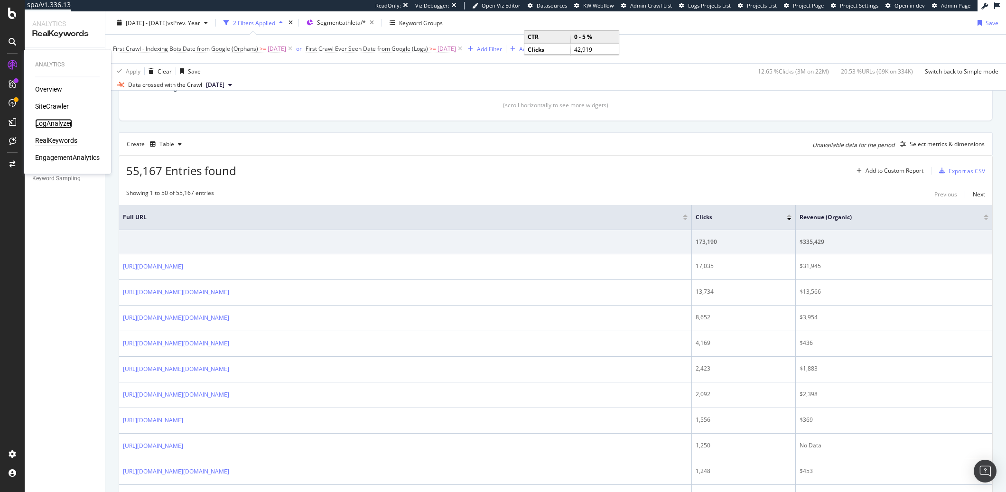
click at [48, 125] on div "LogAnalyzer" at bounding box center [53, 123] width 37 height 9
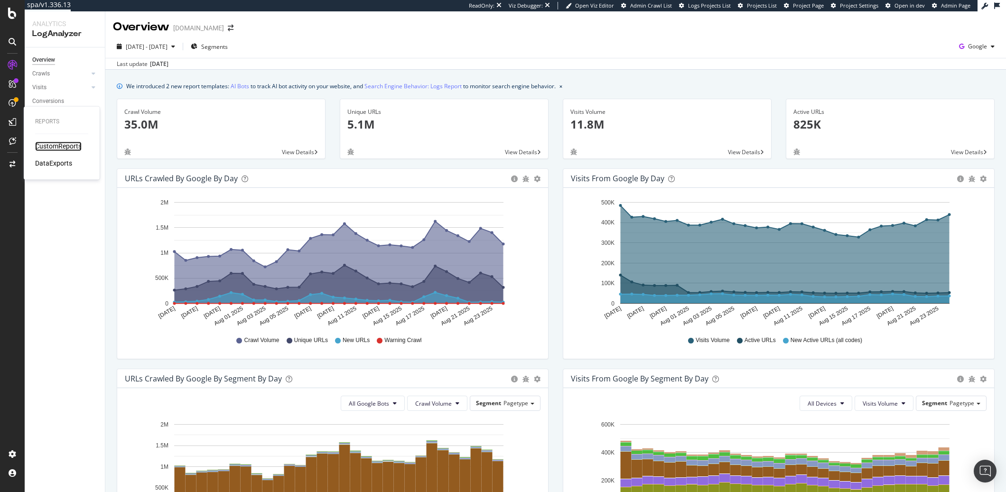
click at [49, 145] on div "CustomReports" at bounding box center [58, 146] width 47 height 9
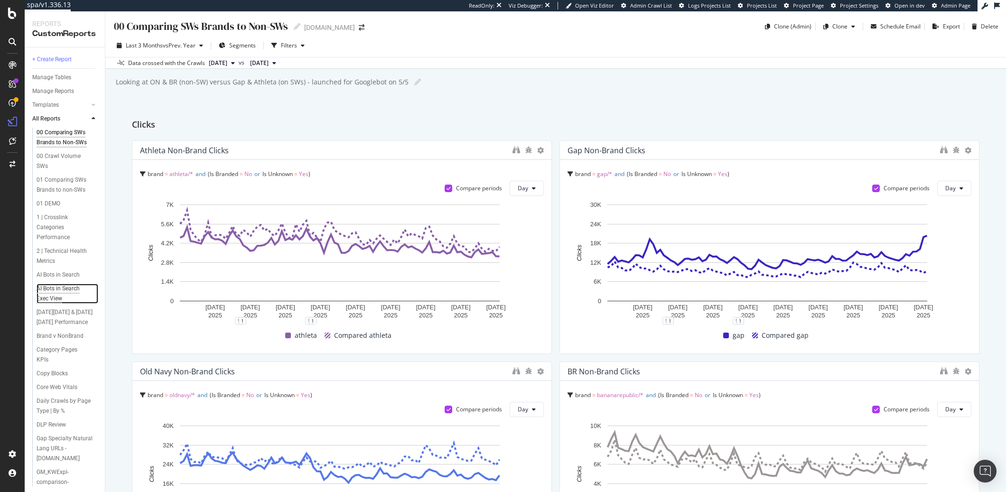
click at [58, 302] on div "AI Bots in Search Exec View" at bounding box center [64, 294] width 55 height 20
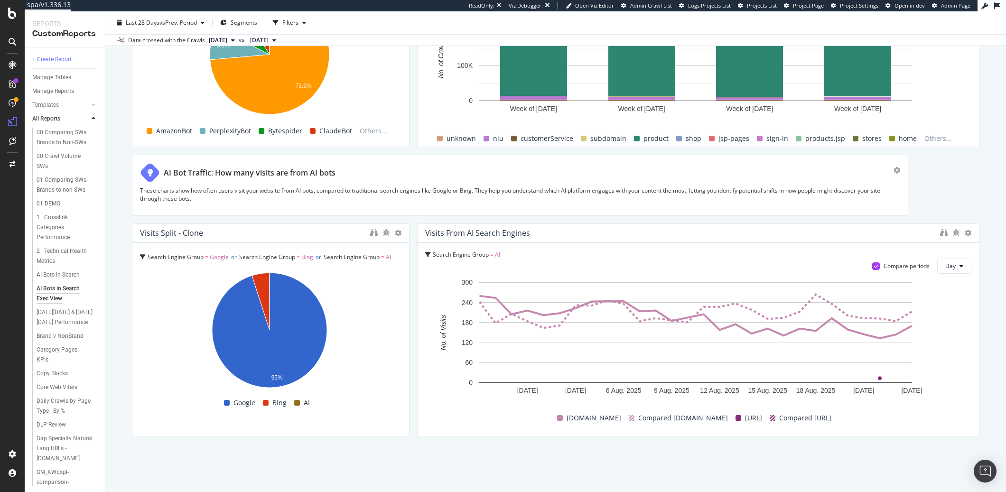
scroll to position [1523, 0]
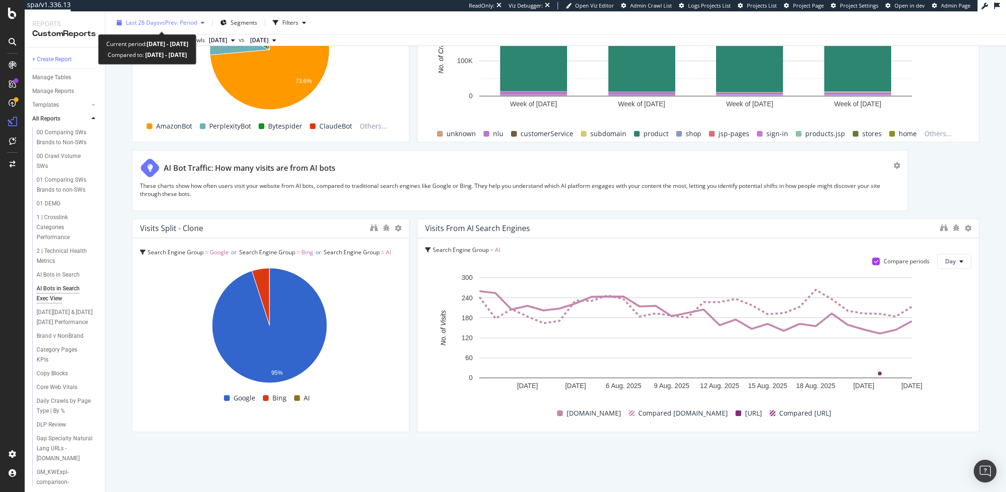
click at [158, 20] on span "Last 28 Days" at bounding box center [143, 23] width 34 height 8
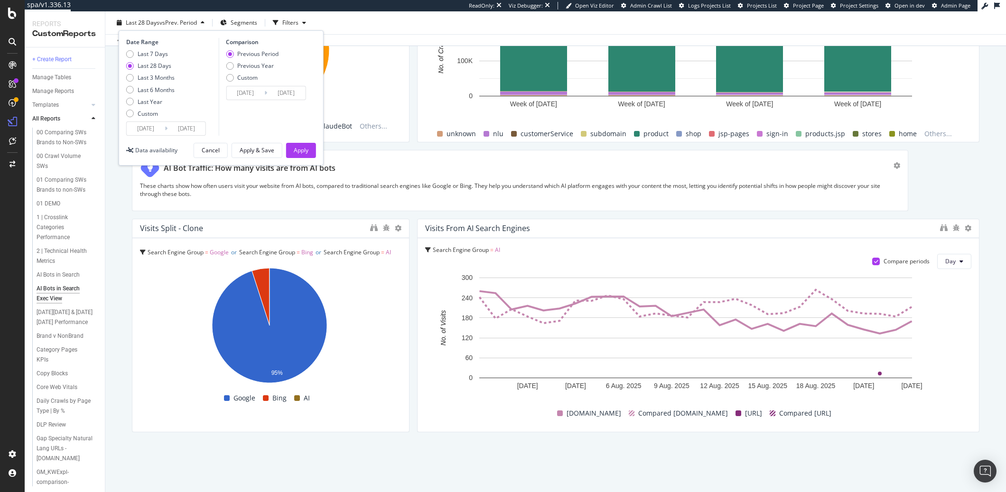
click at [153, 130] on input "[DATE]" at bounding box center [146, 128] width 38 height 13
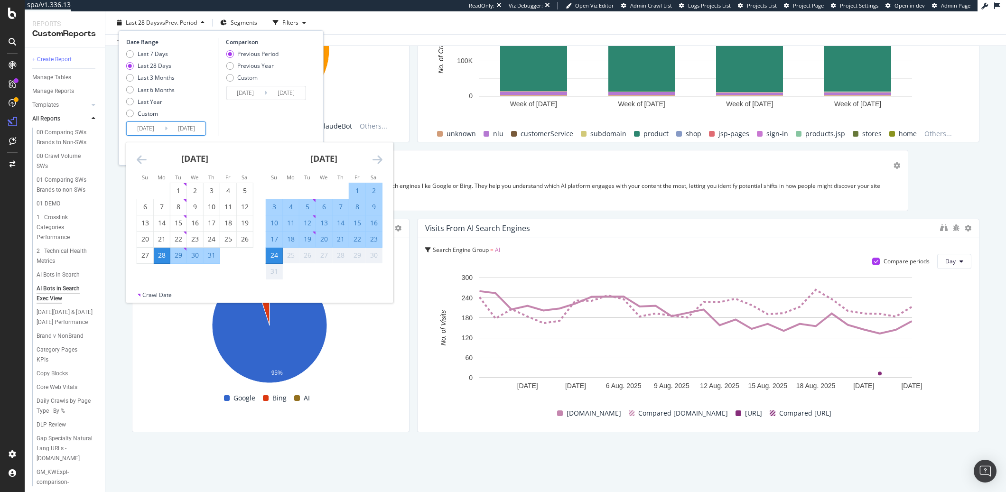
click at [142, 160] on icon "Move backward to switch to the previous month." at bounding box center [142, 159] width 10 height 11
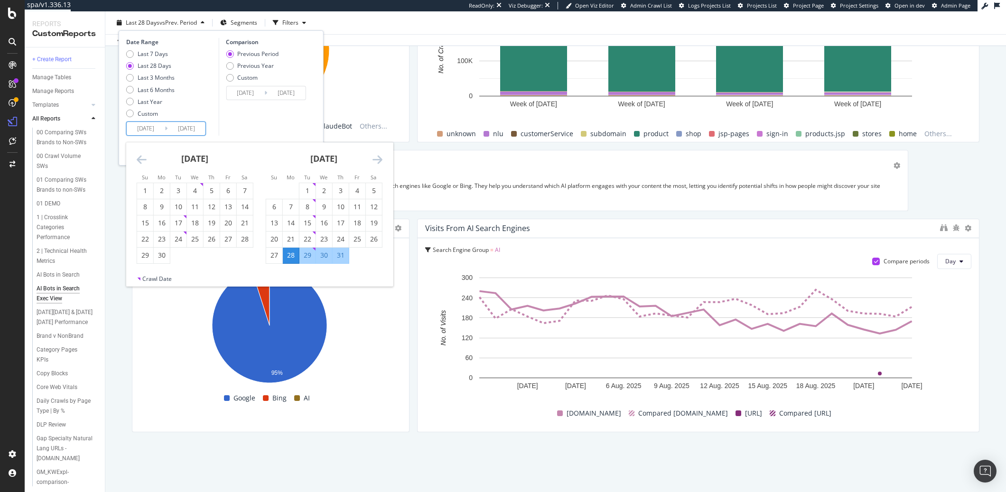
click at [142, 160] on icon "Move backward to switch to the previous month." at bounding box center [142, 159] width 10 height 11
click at [174, 204] on div "6" at bounding box center [178, 206] width 16 height 9
type input "[DATE]"
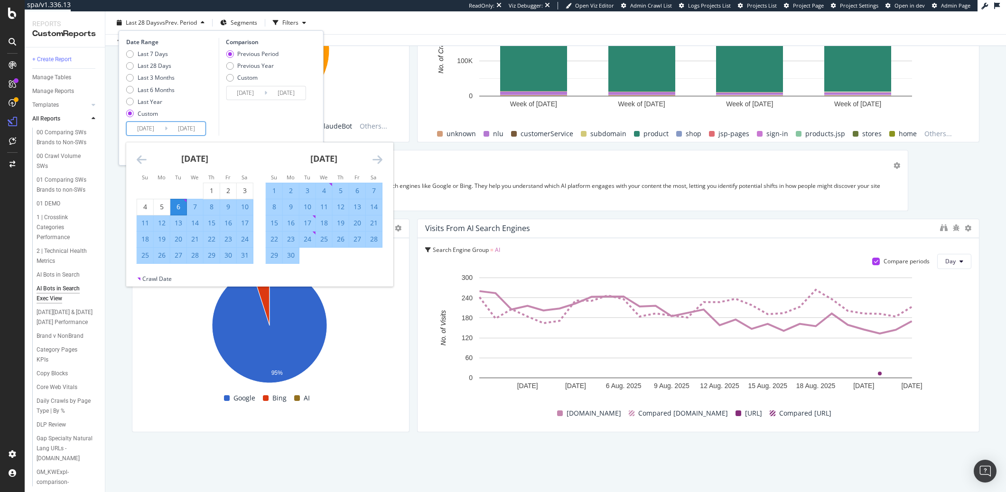
click at [379, 159] on icon "Move forward to switch to the next month." at bounding box center [378, 159] width 10 height 11
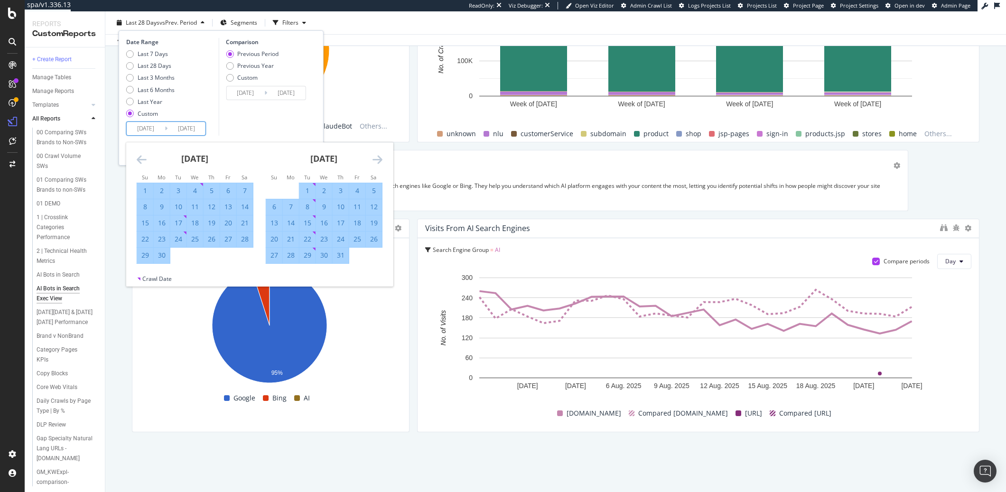
click at [379, 159] on icon "Move forward to switch to the next month." at bounding box center [378, 159] width 10 height 11
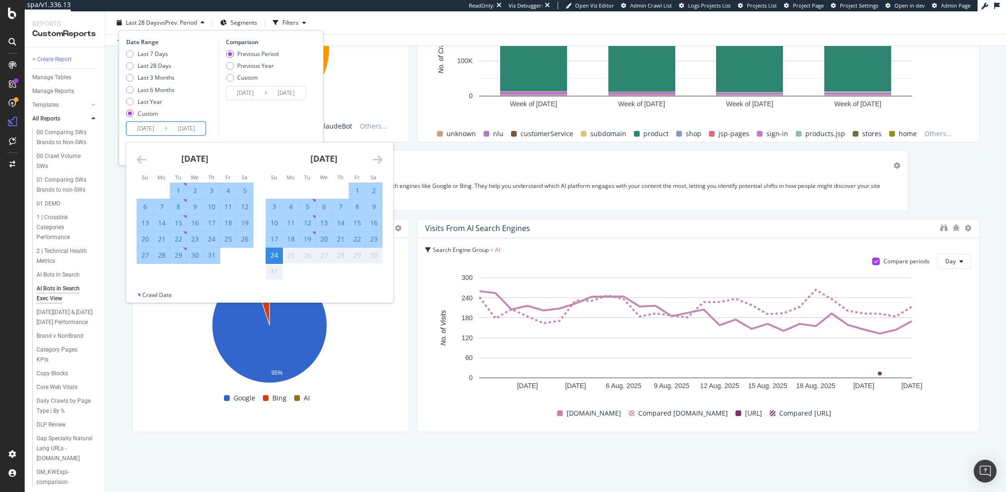
click at [283, 127] on div "Comparison Previous Period Previous Year Custom [DATE] Navigate forward to inte…" at bounding box center [263, 87] width 90 height 98
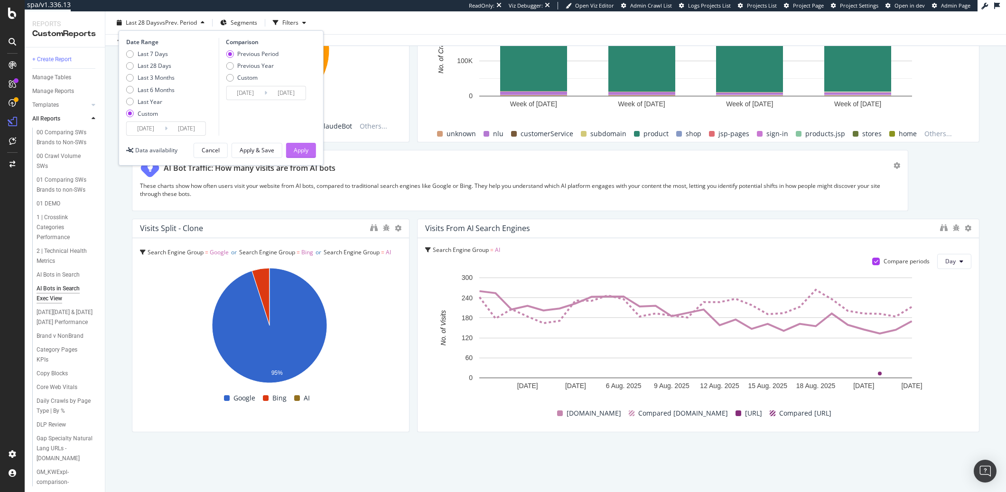
click at [305, 152] on div "Apply" at bounding box center [301, 150] width 15 height 8
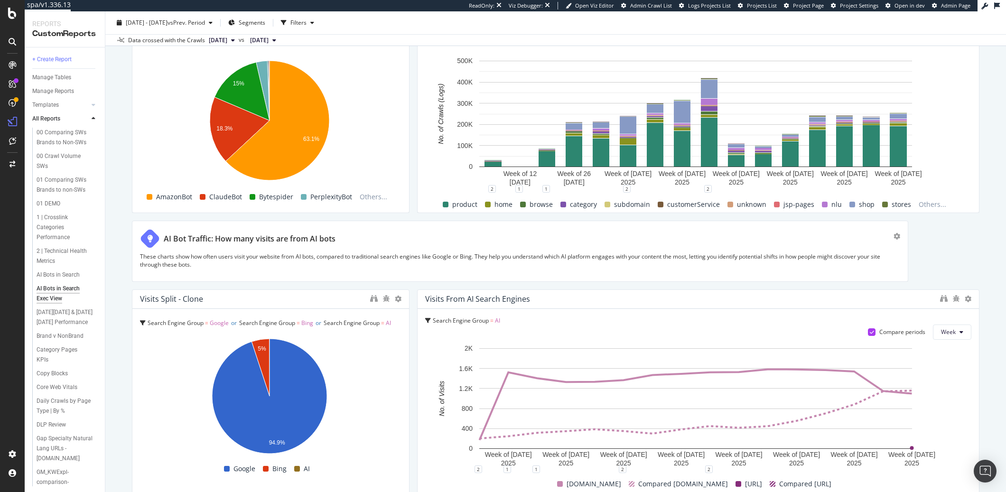
scroll to position [1523, 0]
